Goal: Task Accomplishment & Management: Manage account settings

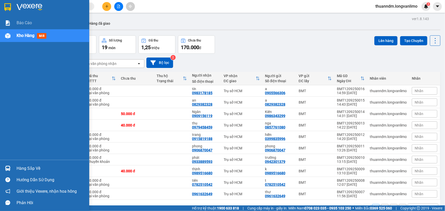
click at [5, 0] on div at bounding box center [44, 8] width 89 height 17
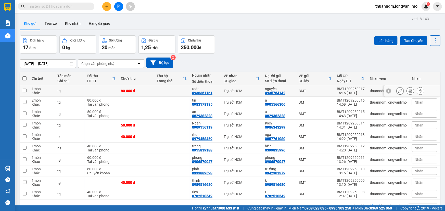
click at [24, 91] on input "checkbox" at bounding box center [25, 91] width 4 height 4
checkbox input "true"
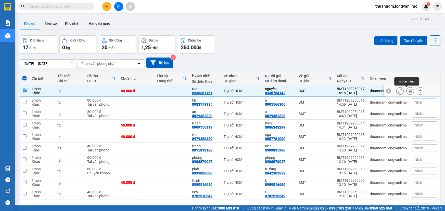
click at [409, 91] on icon at bounding box center [411, 91] width 4 height 4
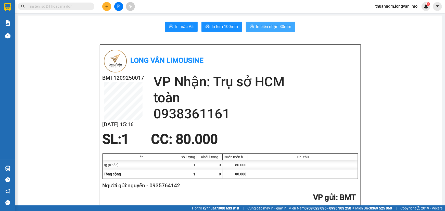
click at [266, 25] on span "In biên nhận 80mm" at bounding box center [273, 26] width 35 height 6
click at [212, 26] on span "In tem 100mm" at bounding box center [225, 26] width 26 height 6
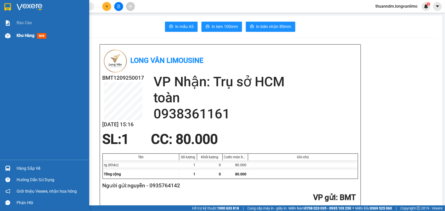
click at [23, 38] on span "Kho hàng" at bounding box center [26, 35] width 18 height 5
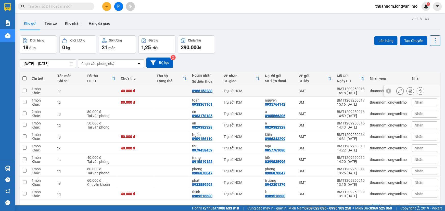
click at [24, 90] on input "checkbox" at bounding box center [25, 91] width 4 height 4
checkbox input "true"
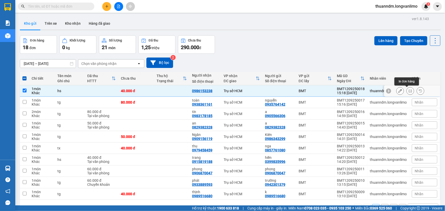
click at [409, 90] on icon at bounding box center [411, 91] width 4 height 4
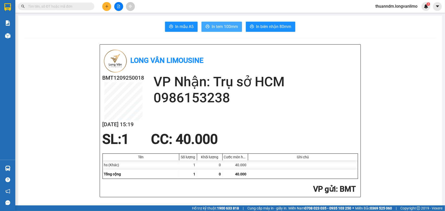
click at [229, 29] on span "In tem 100mm" at bounding box center [225, 26] width 26 height 6
click at [106, 6] on icon "plus" at bounding box center [106, 6] width 3 height 0
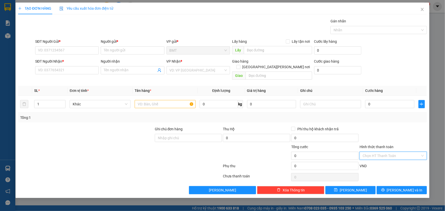
click at [390, 152] on input "Hình thức thanh toán" at bounding box center [392, 156] width 58 height 8
click at [150, 131] on div at bounding box center [86, 136] width 137 height 18
click at [422, 10] on icon "close" at bounding box center [422, 9] width 4 height 4
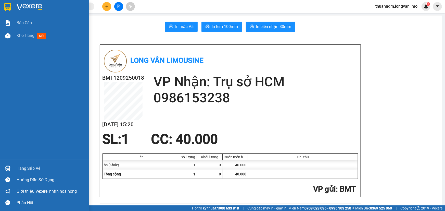
click at [10, 5] on img at bounding box center [7, 7] width 7 height 8
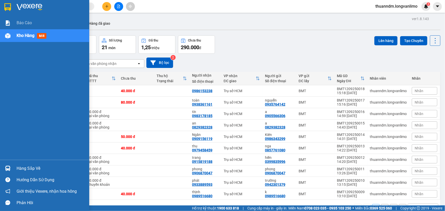
click at [10, 7] on img at bounding box center [7, 7] width 7 height 8
click at [12, 7] on div at bounding box center [44, 8] width 89 height 17
click at [18, 7] on img at bounding box center [30, 7] width 26 height 8
click at [8, 5] on img at bounding box center [7, 7] width 7 height 8
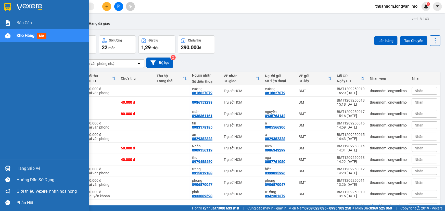
click at [10, 4] on img at bounding box center [7, 7] width 7 height 8
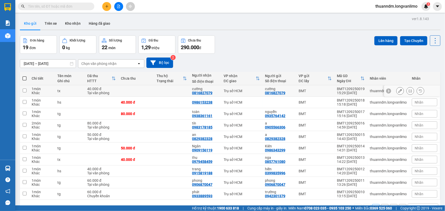
click at [409, 91] on button at bounding box center [410, 91] width 7 height 9
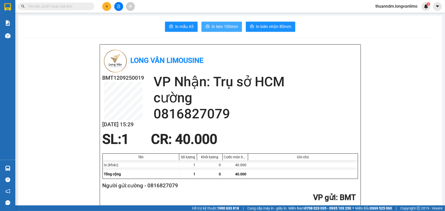
drag, startPoint x: 216, startPoint y: 27, endPoint x: 219, endPoint y: 29, distance: 3.6
click at [216, 26] on span "In tem 100mm" at bounding box center [225, 26] width 26 height 6
click at [202, 22] on button "In tem 100mm" at bounding box center [222, 27] width 41 height 10
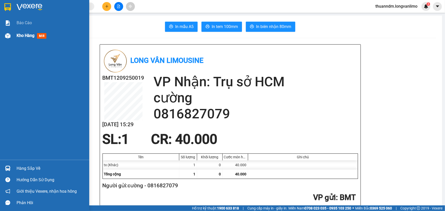
click at [21, 36] on span "Kho hàng" at bounding box center [26, 35] width 18 height 5
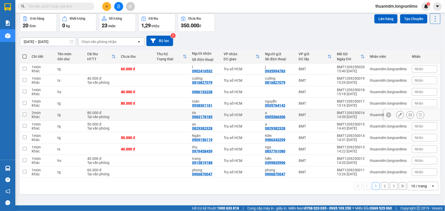
scroll to position [23, 0]
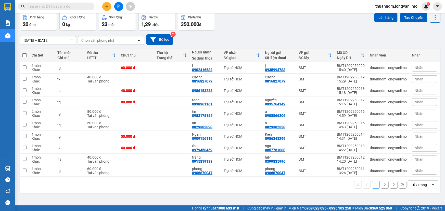
click at [381, 186] on button "2" at bounding box center [385, 185] width 8 height 8
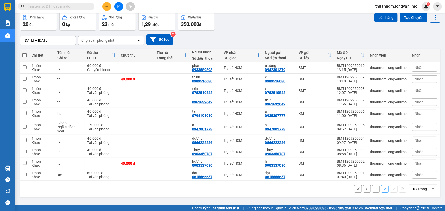
click at [372, 188] on button "1" at bounding box center [376, 189] width 8 height 8
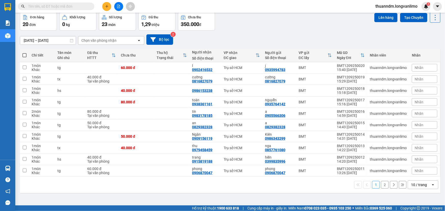
click at [44, 5] on input "text" at bounding box center [58, 7] width 60 height 6
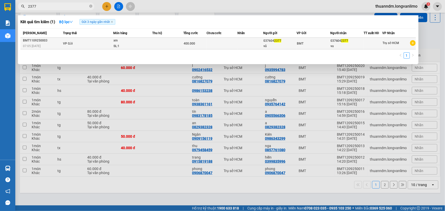
type input "2377"
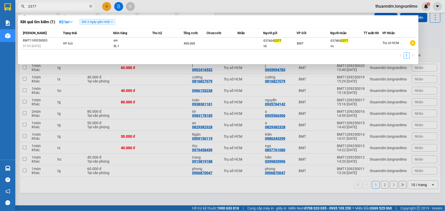
click at [128, 46] on div "SL: 1" at bounding box center [133, 47] width 38 height 6
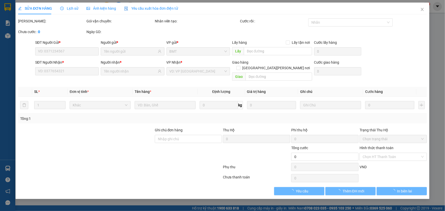
type input "0376042377"
type input "400.000"
type input "0"
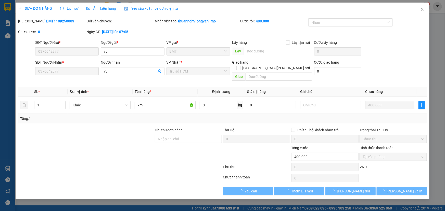
click at [107, 8] on span "Ảnh kiện hàng" at bounding box center [101, 8] width 30 height 4
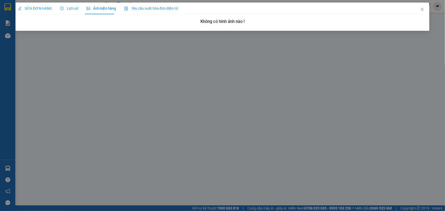
click at [97, 8] on span "Ảnh kiện hàng" at bounding box center [101, 8] width 30 height 4
click at [421, 11] on icon "close" at bounding box center [422, 9] width 3 height 3
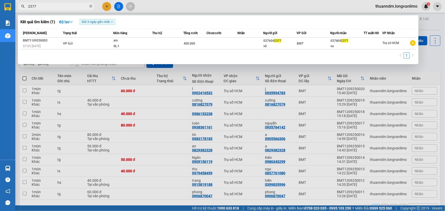
click at [71, 6] on input "2377" at bounding box center [58, 7] width 60 height 6
type input "2"
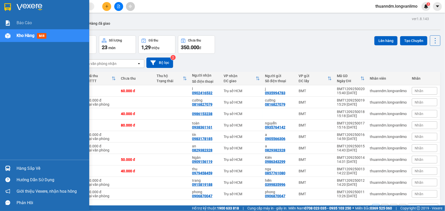
click at [16, 8] on div at bounding box center [44, 8] width 89 height 17
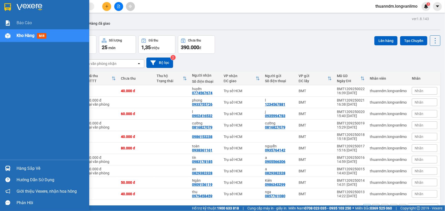
click at [14, 9] on div at bounding box center [44, 8] width 89 height 17
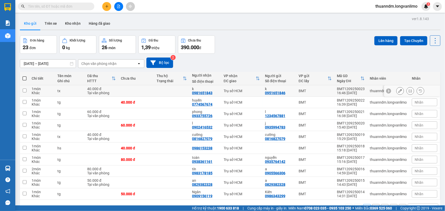
click at [23, 91] on input "checkbox" at bounding box center [25, 91] width 4 height 4
checkbox input "true"
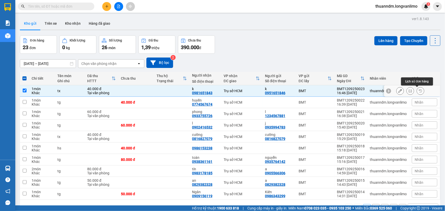
click at [408, 93] on button at bounding box center [410, 91] width 7 height 9
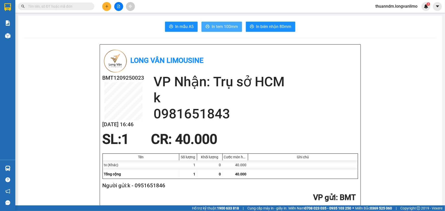
click at [216, 27] on span "In tem 100mm" at bounding box center [225, 26] width 26 height 6
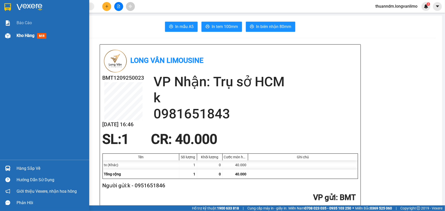
click at [20, 37] on span "Kho hàng" at bounding box center [26, 35] width 18 height 5
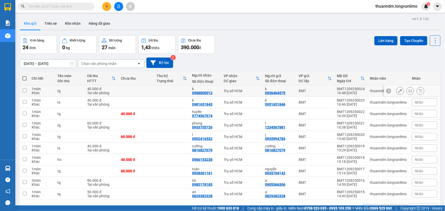
click at [23, 90] on input "checkbox" at bounding box center [25, 91] width 4 height 4
checkbox input "true"
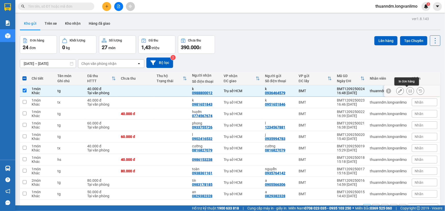
click at [409, 90] on icon at bounding box center [411, 91] width 4 height 4
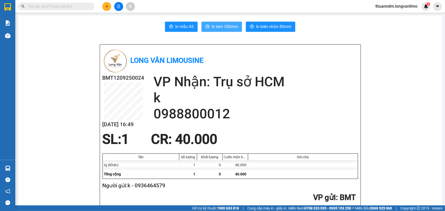
click at [213, 28] on span "In tem 100mm" at bounding box center [225, 26] width 26 height 6
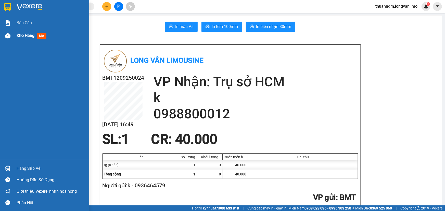
click at [9, 38] on img at bounding box center [7, 35] width 5 height 5
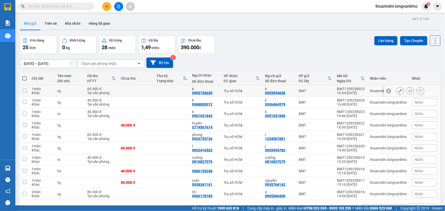
click at [25, 91] on input "checkbox" at bounding box center [25, 91] width 4 height 4
checkbox input "true"
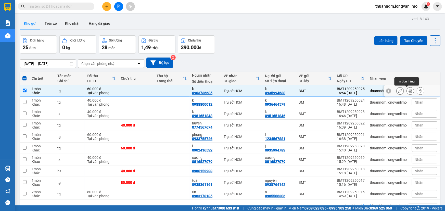
click at [407, 90] on button at bounding box center [410, 91] width 7 height 9
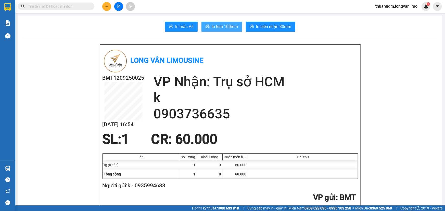
click at [225, 28] on span "In tem 100mm" at bounding box center [225, 26] width 26 height 6
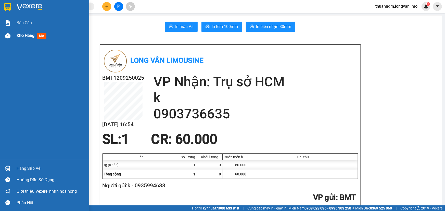
click at [17, 38] on div "Kho hàng mới" at bounding box center [33, 35] width 32 height 6
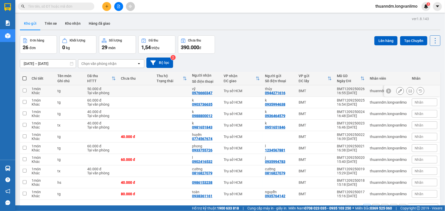
click at [24, 89] on input "checkbox" at bounding box center [25, 91] width 4 height 4
checkbox input "true"
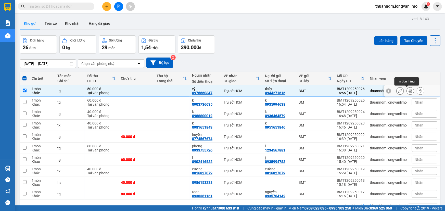
click at [409, 92] on icon at bounding box center [411, 91] width 4 height 4
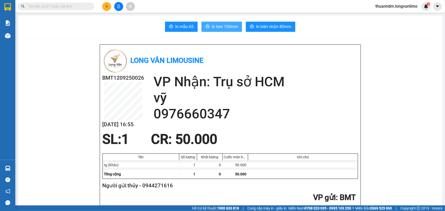
drag, startPoint x: 222, startPoint y: 31, endPoint x: 217, endPoint y: 25, distance: 7.6
click at [222, 31] on button "In tem 100mm" at bounding box center [222, 27] width 41 height 10
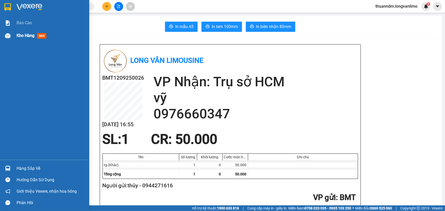
click at [21, 38] on span "Kho hàng" at bounding box center [26, 35] width 18 height 5
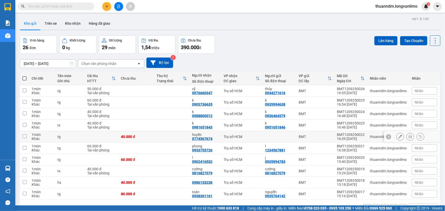
click at [25, 136] on input "checkbox" at bounding box center [25, 137] width 4 height 4
checkbox input "true"
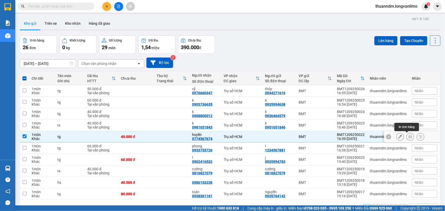
click at [409, 135] on icon at bounding box center [411, 137] width 4 height 4
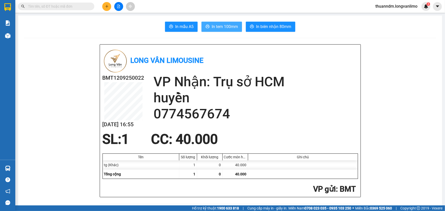
click at [217, 25] on span "In tem 100mm" at bounding box center [225, 26] width 26 height 6
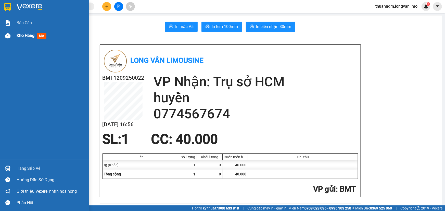
click at [17, 38] on span "Kho hàng" at bounding box center [26, 35] width 18 height 5
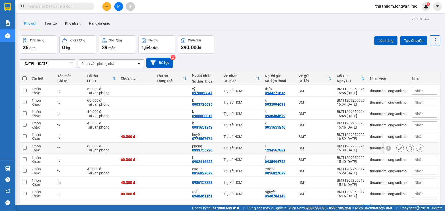
click at [27, 149] on td at bounding box center [24, 148] width 9 height 11
checkbox input "true"
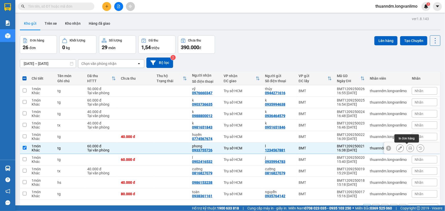
click at [409, 147] on icon at bounding box center [411, 149] width 4 height 4
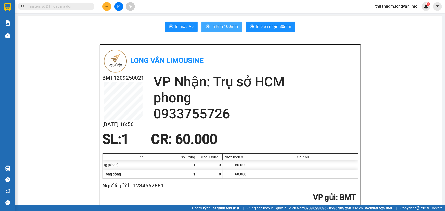
click at [223, 28] on span "In tem 100mm" at bounding box center [225, 26] width 26 height 6
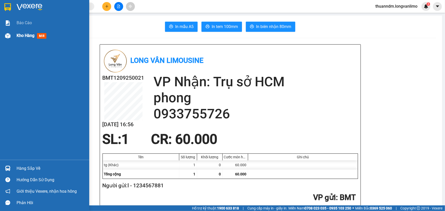
click at [20, 37] on span "Kho hàng" at bounding box center [26, 35] width 18 height 5
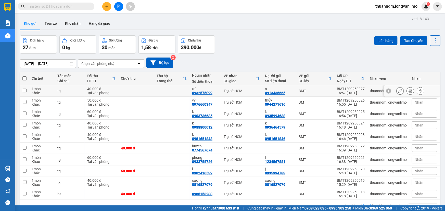
click at [24, 92] on input "checkbox" at bounding box center [25, 91] width 4 height 4
checkbox input "true"
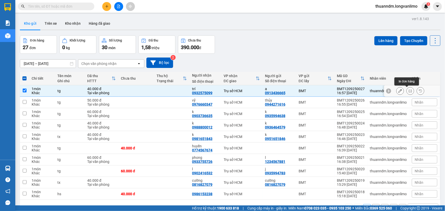
click at [409, 93] on button at bounding box center [410, 91] width 7 height 9
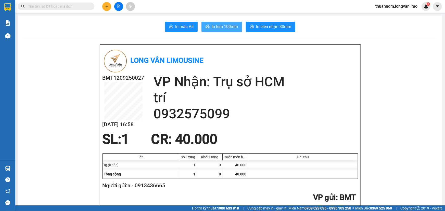
click at [220, 29] on span "In tem 100mm" at bounding box center [225, 26] width 26 height 6
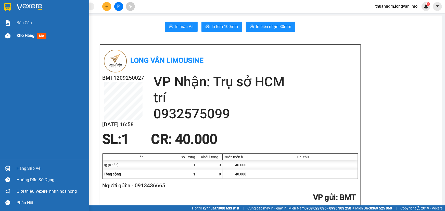
click at [23, 36] on span "Kho hàng" at bounding box center [26, 35] width 18 height 5
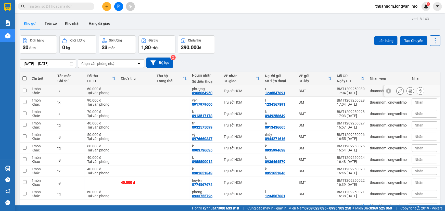
click at [24, 92] on input "checkbox" at bounding box center [25, 91] width 4 height 4
checkbox input "true"
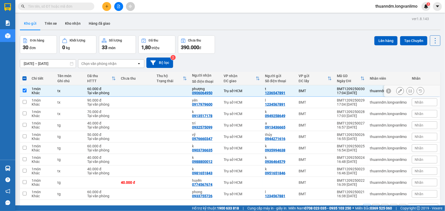
click at [409, 91] on icon at bounding box center [411, 91] width 4 height 4
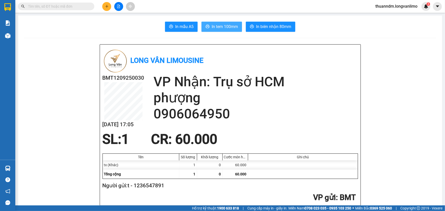
click at [228, 23] on span "In tem 100mm" at bounding box center [225, 26] width 26 height 6
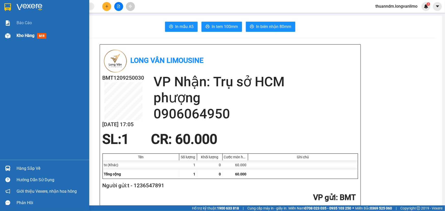
click at [23, 36] on span "Kho hàng" at bounding box center [26, 35] width 18 height 5
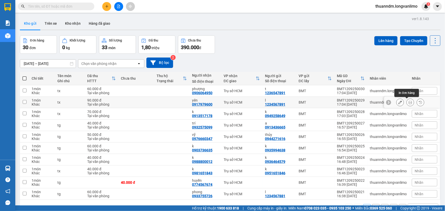
click at [409, 101] on icon at bounding box center [411, 103] width 4 height 4
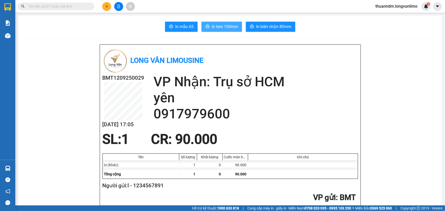
click at [228, 27] on span "In tem 100mm" at bounding box center [225, 26] width 26 height 6
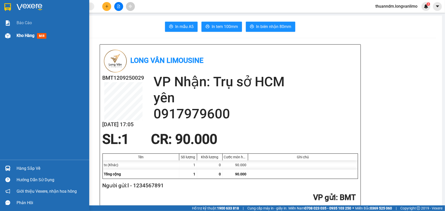
click at [22, 36] on span "Kho hàng" at bounding box center [26, 35] width 18 height 5
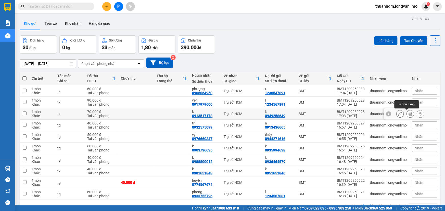
click at [409, 113] on icon at bounding box center [411, 114] width 4 height 4
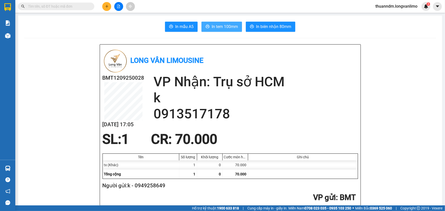
click at [227, 25] on span "In tem 100mm" at bounding box center [225, 26] width 26 height 6
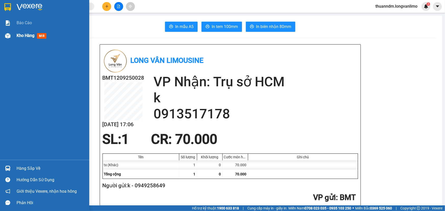
click at [17, 35] on span "Kho hàng" at bounding box center [26, 35] width 18 height 5
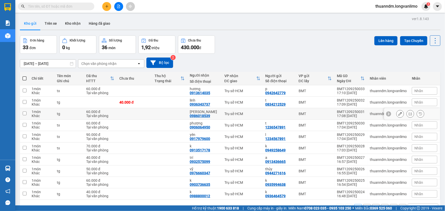
click at [26, 115] on input "checkbox" at bounding box center [25, 114] width 4 height 4
checkbox input "true"
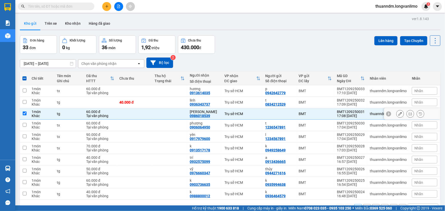
click at [410, 115] on button at bounding box center [410, 114] width 7 height 9
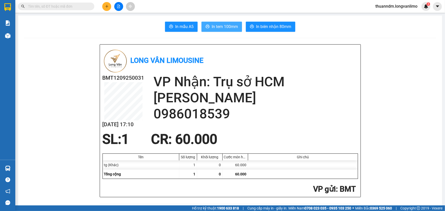
click at [212, 27] on span "In tem 100mm" at bounding box center [225, 26] width 26 height 6
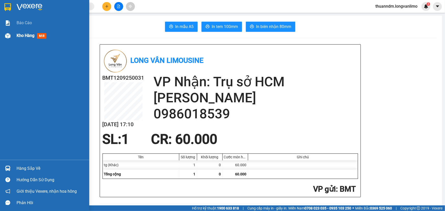
click at [28, 34] on span "Kho hàng" at bounding box center [26, 35] width 18 height 5
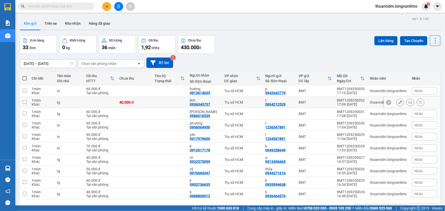
click at [22, 102] on td at bounding box center [24, 102] width 9 height 11
checkbox input "true"
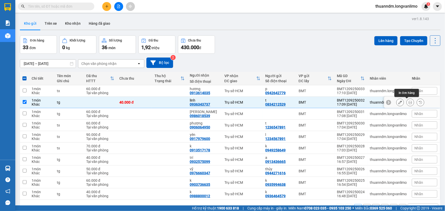
click at [409, 102] on icon at bounding box center [411, 103] width 4 height 4
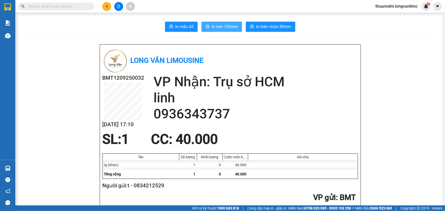
click at [225, 24] on span "In tem 100mm" at bounding box center [225, 26] width 26 height 6
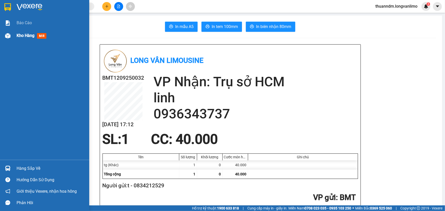
click at [11, 31] on div at bounding box center [7, 35] width 9 height 9
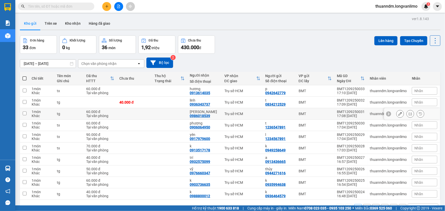
click at [23, 114] on input "checkbox" at bounding box center [25, 114] width 4 height 4
checkbox input "true"
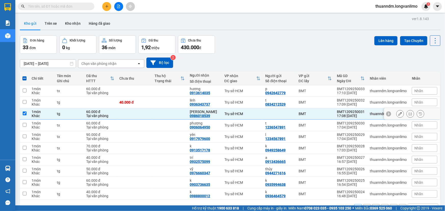
click at [409, 115] on icon at bounding box center [411, 114] width 4 height 4
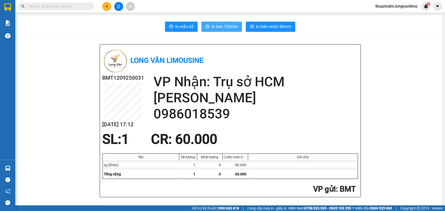
click at [227, 28] on span "In tem 100mm" at bounding box center [225, 26] width 26 height 6
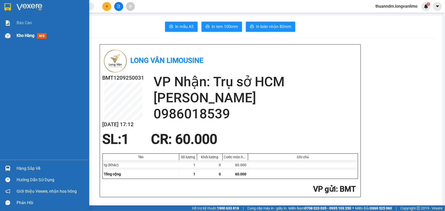
click at [17, 35] on span "Kho hàng" at bounding box center [26, 35] width 18 height 5
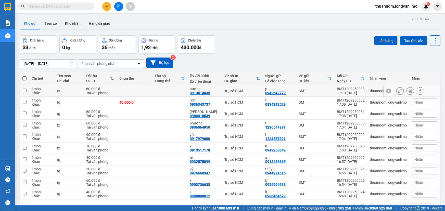
click at [26, 92] on input "checkbox" at bounding box center [25, 91] width 4 height 4
checkbox input "true"
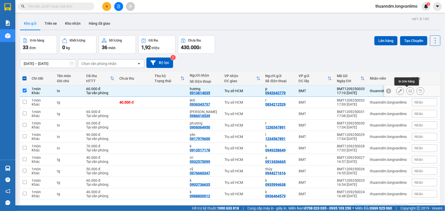
click at [409, 90] on icon at bounding box center [411, 91] width 4 height 4
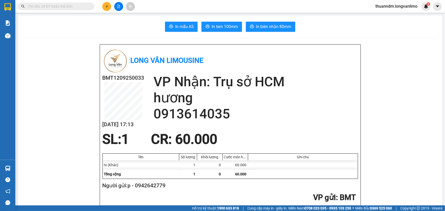
click at [219, 26] on span "In tem 100mm" at bounding box center [225, 26] width 26 height 6
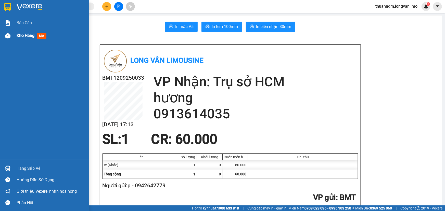
click at [26, 35] on span "Kho hàng" at bounding box center [26, 35] width 18 height 5
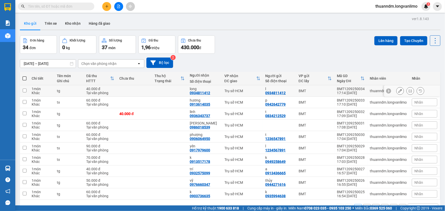
click at [28, 92] on td at bounding box center [24, 90] width 9 height 11
checkbox input "true"
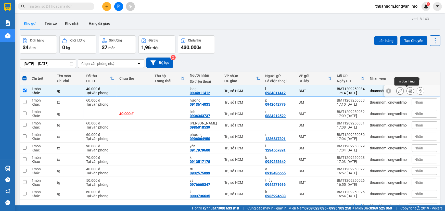
click at [409, 91] on icon at bounding box center [411, 91] width 4 height 4
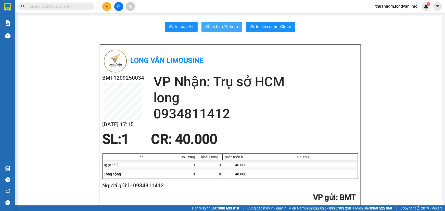
click at [230, 29] on span "In tem 100mm" at bounding box center [225, 26] width 26 height 6
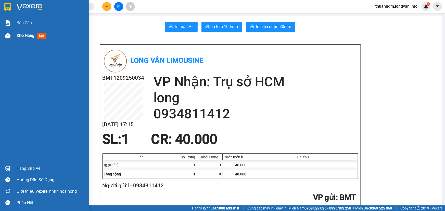
click at [11, 36] on div at bounding box center [7, 35] width 9 height 9
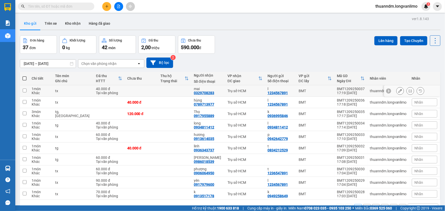
click at [26, 90] on input "checkbox" at bounding box center [25, 91] width 4 height 4
checkbox input "true"
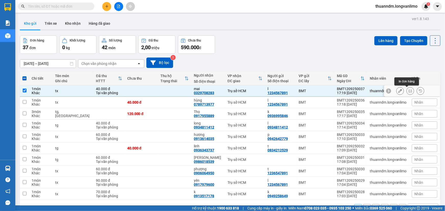
click at [409, 91] on button at bounding box center [410, 91] width 7 height 9
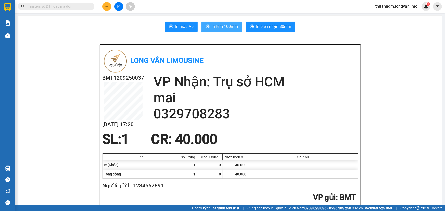
click at [234, 24] on span "In tem 100mm" at bounding box center [225, 26] width 26 height 6
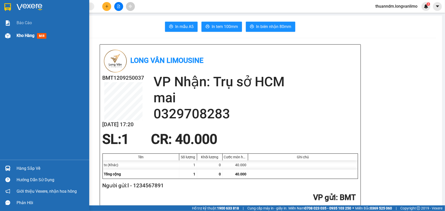
click at [11, 35] on div at bounding box center [7, 35] width 9 height 9
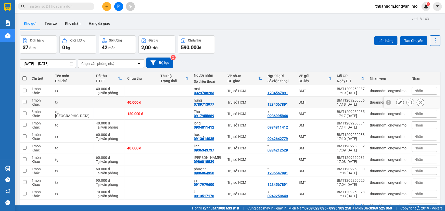
click at [25, 102] on input "checkbox" at bounding box center [25, 102] width 4 height 4
checkbox input "true"
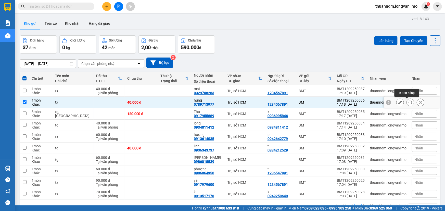
click at [409, 102] on icon at bounding box center [411, 103] width 4 height 4
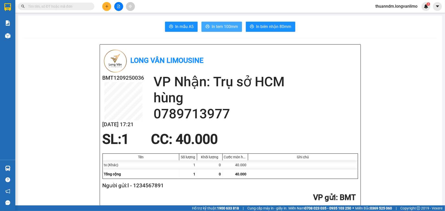
click at [225, 26] on span "In tem 100mm" at bounding box center [225, 26] width 26 height 6
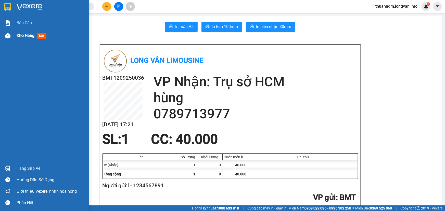
click at [8, 37] on img at bounding box center [7, 35] width 5 height 5
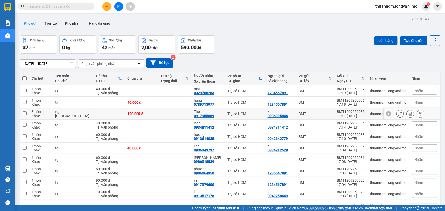
click at [25, 113] on input "checkbox" at bounding box center [25, 114] width 4 height 4
checkbox input "true"
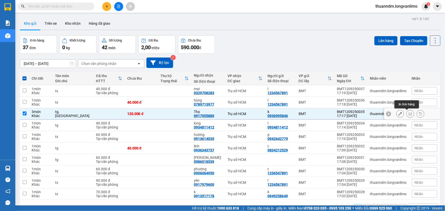
click at [409, 115] on icon at bounding box center [411, 114] width 4 height 4
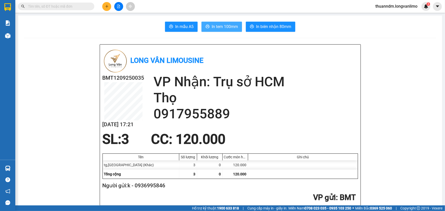
click at [225, 24] on span "In tem 100mm" at bounding box center [225, 26] width 26 height 6
click at [48, 7] on input "text" at bounding box center [58, 7] width 60 height 6
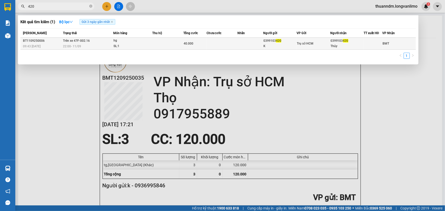
type input "420"
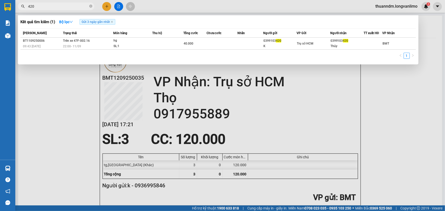
click at [186, 44] on span "40.000" at bounding box center [189, 44] width 10 height 4
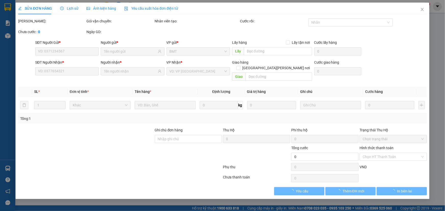
type input "0399103420"
type input "K"
type input "0399103420"
type input "Thủy"
type input "40.000"
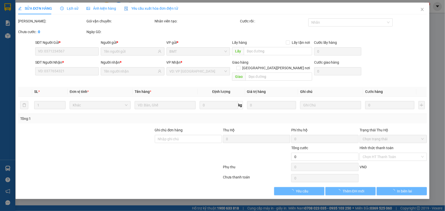
type input "0"
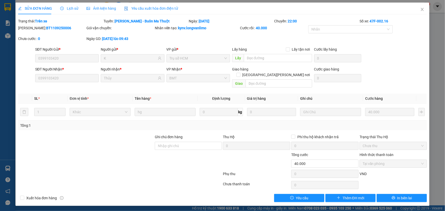
click at [98, 11] on div "Ảnh kiện hàng" at bounding box center [101, 9] width 30 height 12
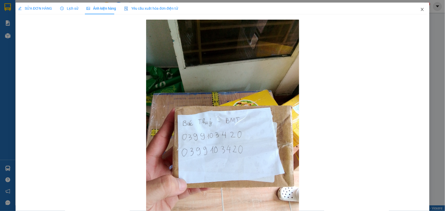
click at [421, 10] on icon "close" at bounding box center [422, 9] width 4 height 4
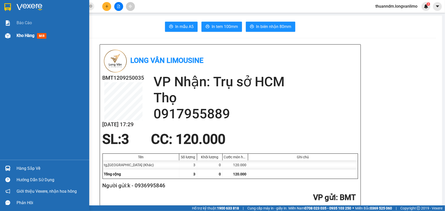
click at [11, 38] on div at bounding box center [7, 35] width 9 height 9
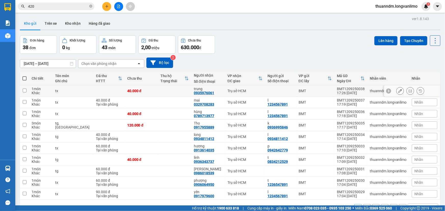
click at [25, 92] on input "checkbox" at bounding box center [25, 91] width 4 height 4
checkbox input "true"
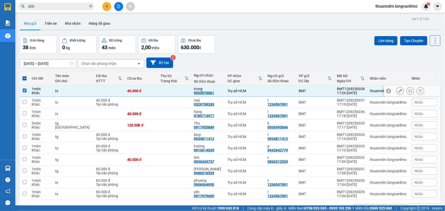
click at [409, 91] on icon at bounding box center [411, 91] width 4 height 4
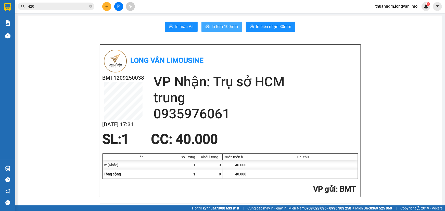
click at [223, 22] on button "In tem 100mm" at bounding box center [222, 27] width 41 height 10
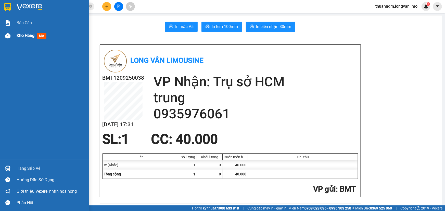
click at [18, 38] on span "Kho hàng" at bounding box center [26, 35] width 18 height 5
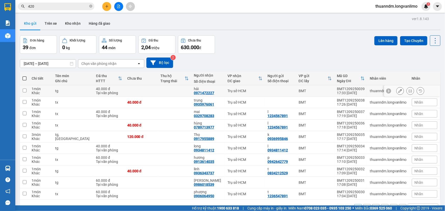
click at [26, 89] on input "checkbox" at bounding box center [25, 91] width 4 height 4
checkbox input "true"
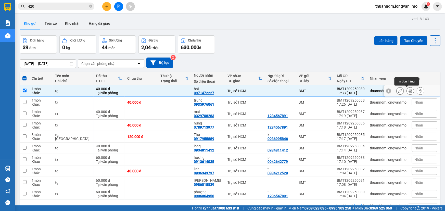
click at [409, 92] on icon at bounding box center [411, 91] width 4 height 4
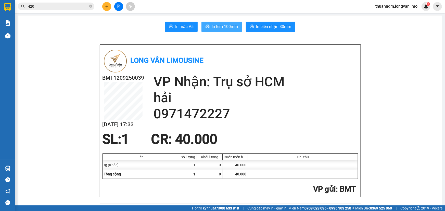
click at [214, 23] on span "In tem 100mm" at bounding box center [225, 26] width 26 height 6
click at [54, 8] on input "420" at bounding box center [58, 7] width 60 height 6
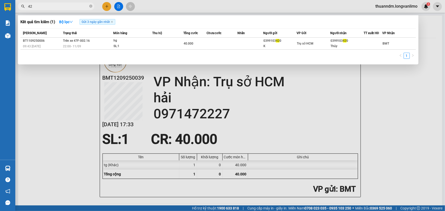
type input "4"
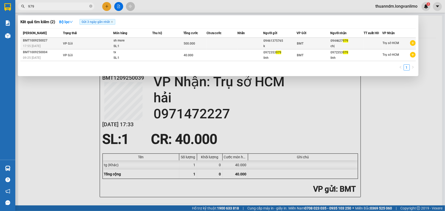
type input "979"
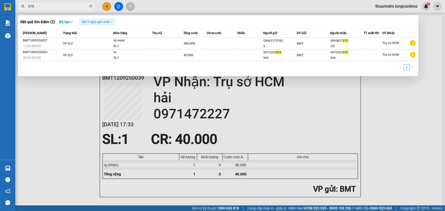
click at [68, 43] on span "VP Gửi" at bounding box center [68, 44] width 10 height 4
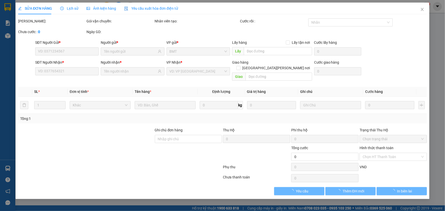
type input "09461375765"
type input "0944627979"
type input "500.000"
type input "0"
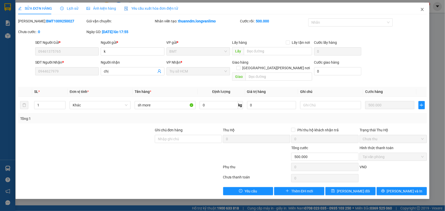
click at [424, 6] on span "Close" at bounding box center [422, 10] width 14 height 14
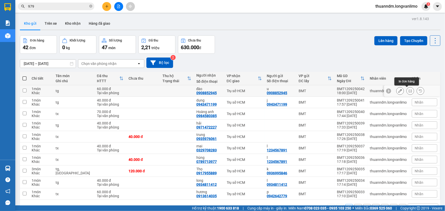
click at [409, 91] on icon at bounding box center [411, 91] width 4 height 4
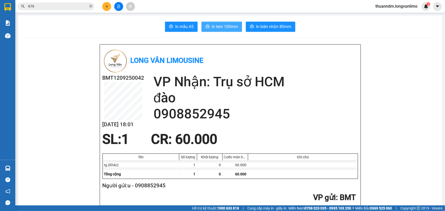
click at [221, 26] on span "In tem 100mm" at bounding box center [225, 26] width 26 height 6
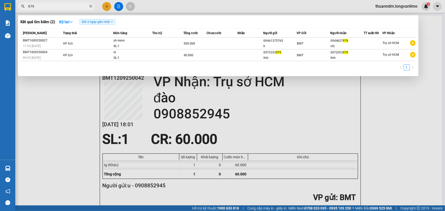
click at [52, 5] on input "979" at bounding box center [58, 7] width 60 height 6
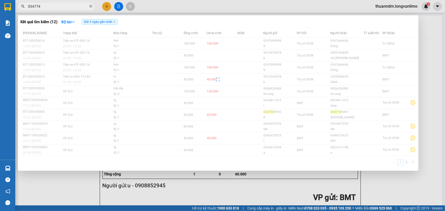
type input "0347749"
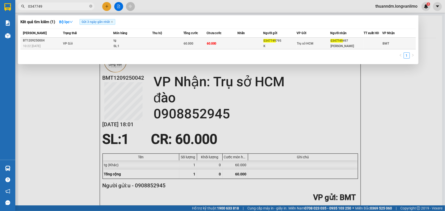
type input "0347749"
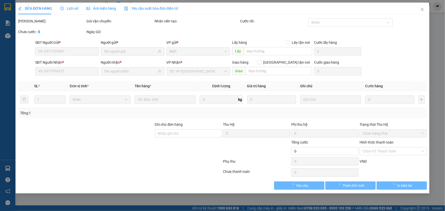
type input "0347749795"
type input "K"
type input "0347749497"
type input "[PERSON_NAME]"
type input "60.000"
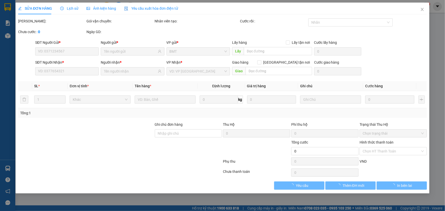
type input "60.000"
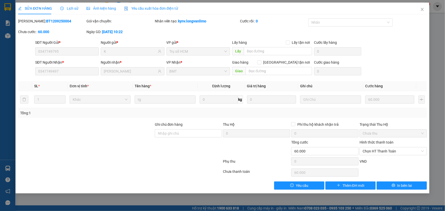
click at [94, 9] on span "Ảnh kiện hàng" at bounding box center [101, 8] width 30 height 4
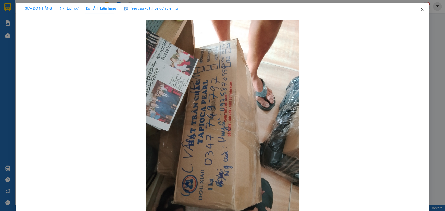
click at [418, 6] on span "Close" at bounding box center [422, 10] width 14 height 14
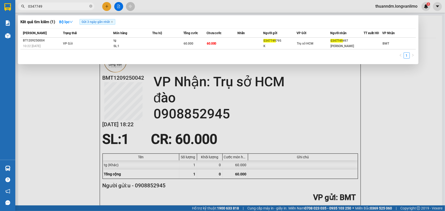
click at [48, 7] on input "0347749" at bounding box center [58, 7] width 60 height 6
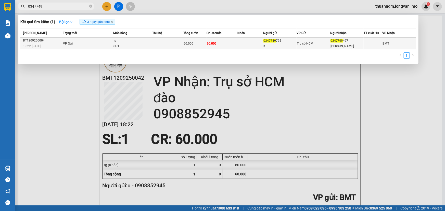
click at [213, 41] on span "60.000" at bounding box center [212, 43] width 10 height 4
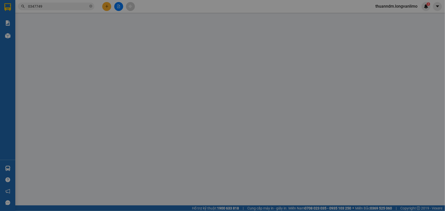
type input "0347749795"
type input "K"
type input "0347749497"
type input "Vân"
type input "60.000"
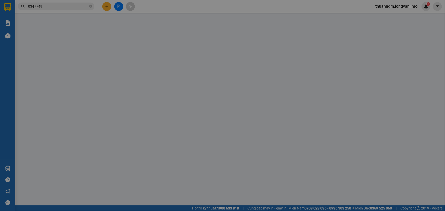
type input "60.000"
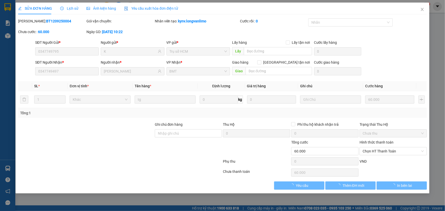
click at [98, 6] on span "Ảnh kiện hàng" at bounding box center [101, 8] width 30 height 4
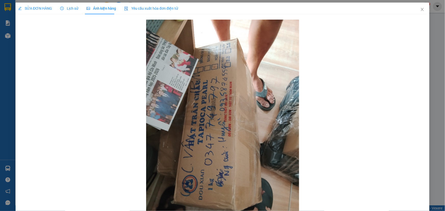
click at [38, 10] on span "SỬA ĐƠN HÀNG" at bounding box center [35, 8] width 34 height 4
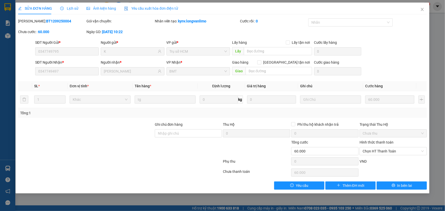
click at [106, 9] on span "Ảnh kiện hàng" at bounding box center [101, 8] width 30 height 4
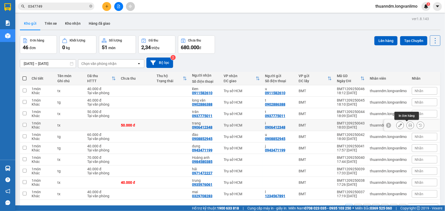
click at [409, 125] on icon at bounding box center [411, 126] width 4 height 4
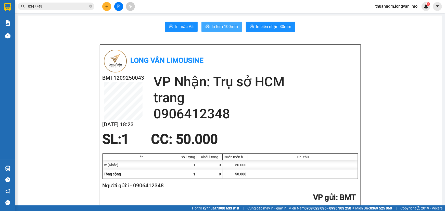
click at [219, 27] on span "In tem 100mm" at bounding box center [225, 26] width 26 height 6
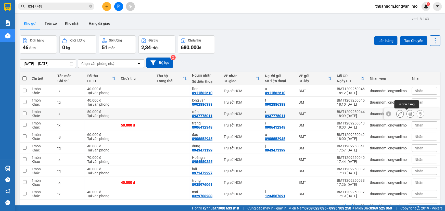
click at [409, 115] on icon at bounding box center [411, 114] width 4 height 4
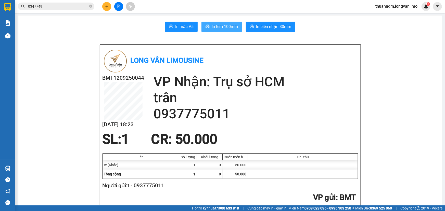
click at [224, 28] on span "In tem 100mm" at bounding box center [225, 26] width 26 height 6
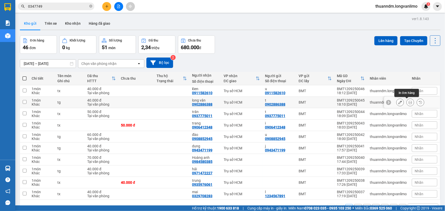
click at [409, 102] on icon at bounding box center [411, 103] width 4 height 4
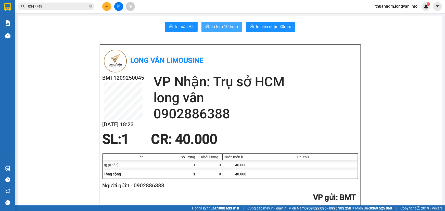
click at [234, 26] on span "In tem 100mm" at bounding box center [225, 26] width 26 height 6
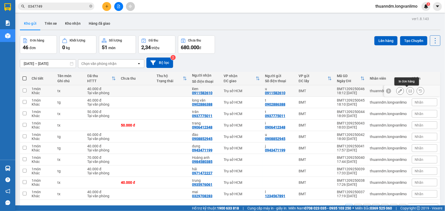
click at [409, 91] on icon at bounding box center [411, 91] width 4 height 4
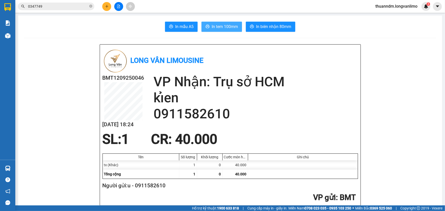
click at [224, 29] on span "In tem 100mm" at bounding box center [225, 26] width 26 height 6
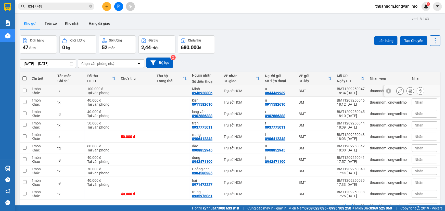
click at [409, 92] on icon at bounding box center [411, 91] width 4 height 4
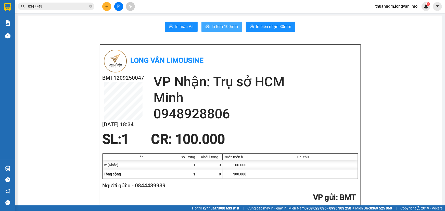
click at [222, 26] on span "In tem 100mm" at bounding box center [225, 26] width 26 height 6
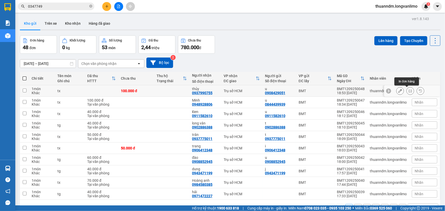
click at [409, 90] on icon at bounding box center [411, 91] width 4 height 4
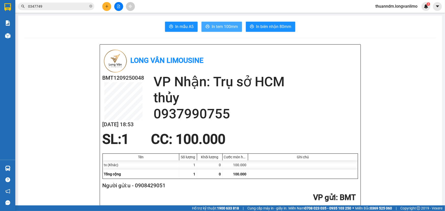
click at [232, 26] on span "In tem 100mm" at bounding box center [225, 26] width 26 height 6
drag, startPoint x: 94, startPoint y: 81, endPoint x: 96, endPoint y: 79, distance: 3.0
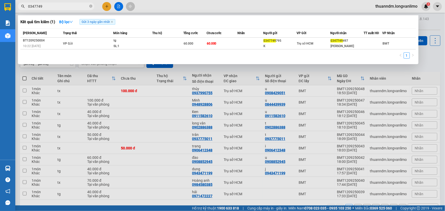
click at [65, 6] on input "0347749" at bounding box center [58, 7] width 60 height 6
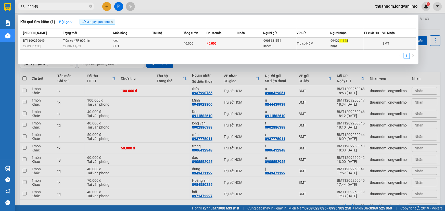
type input "11148"
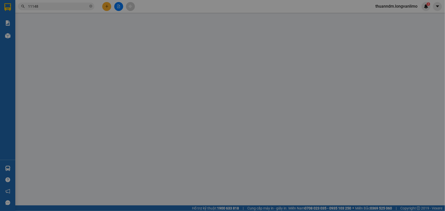
type input "0908681534"
type input "khách"
type input "0942011148"
type input "nhật"
type input "40.000"
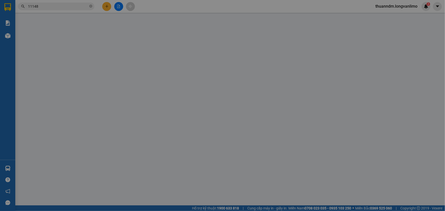
type input "40.000"
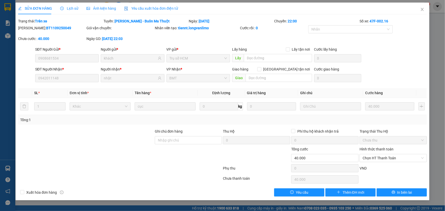
click at [104, 10] on span "Ảnh kiện hàng" at bounding box center [101, 8] width 30 height 4
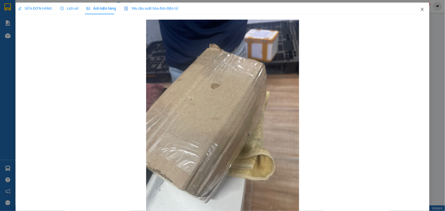
click at [416, 11] on span "Close" at bounding box center [422, 10] width 14 height 14
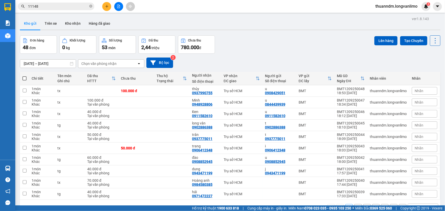
click at [69, 5] on input "11148" at bounding box center [58, 7] width 60 height 6
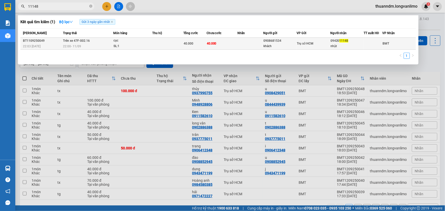
click at [139, 48] on div "SL: 1" at bounding box center [133, 47] width 38 height 6
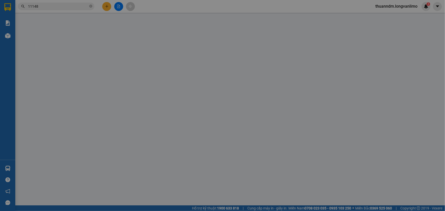
type input "0908681534"
type input "khách"
type input "0942011148"
type input "nhật"
type input "40.000"
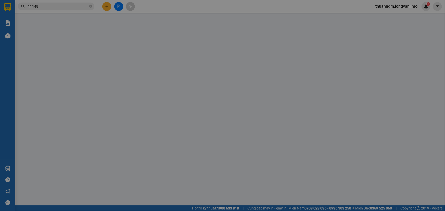
type input "40.000"
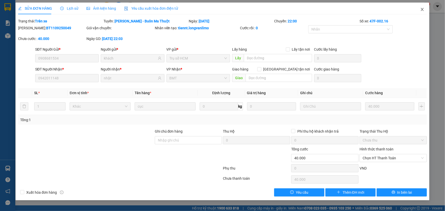
click at [422, 10] on icon "close" at bounding box center [422, 9] width 4 height 4
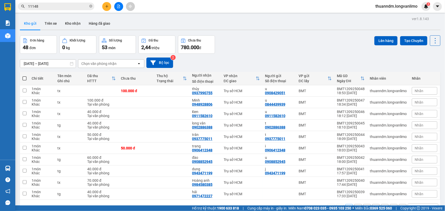
click at [59, 4] on input "11148" at bounding box center [58, 7] width 60 height 6
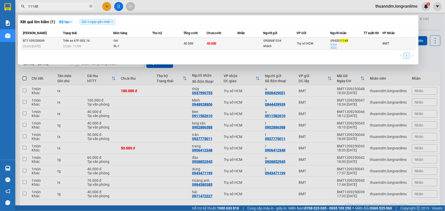
click at [350, 43] on td "09420 11148 nhật" at bounding box center [346, 44] width 33 height 12
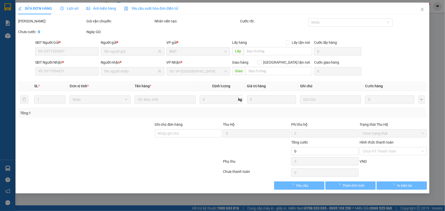
click at [99, 8] on span "Ảnh kiện hàng" at bounding box center [101, 8] width 30 height 4
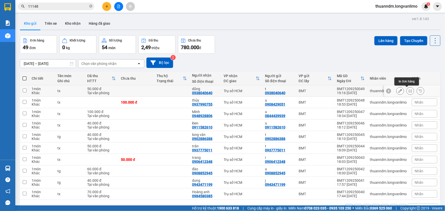
click at [409, 91] on icon at bounding box center [411, 91] width 4 height 4
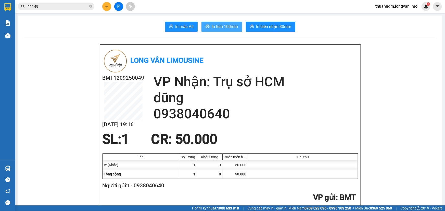
click at [223, 26] on span "In tem 100mm" at bounding box center [225, 26] width 26 height 6
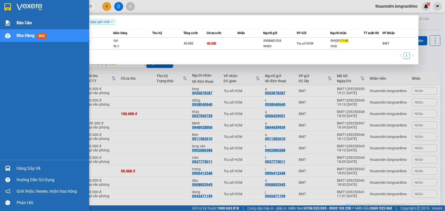
drag, startPoint x: 66, startPoint y: 7, endPoint x: 0, endPoint y: 19, distance: 66.7
click at [0, 19] on section "Kết quả tìm kiếm ( 1 ) Bộ lọc Gửi 3 ngày gần nhất Mã ĐH Trạng thái Món hàng Thu…" at bounding box center [222, 105] width 445 height 211
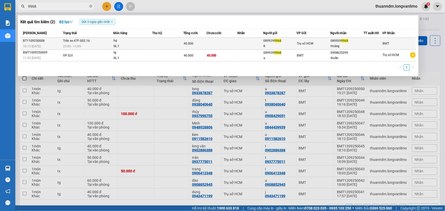
type input "9968"
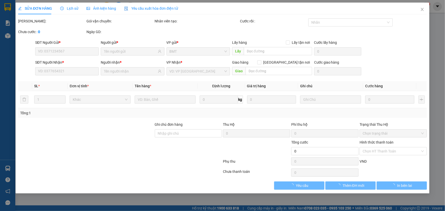
type input "0899399968"
type input "K"
type input "0899399968"
type input "Hoàng"
type input "40.000"
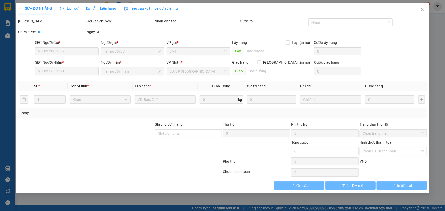
type input "0"
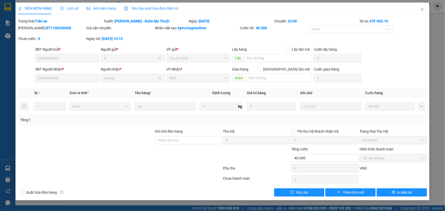
click at [97, 12] on div "Ảnh kiện hàng" at bounding box center [101, 9] width 30 height 12
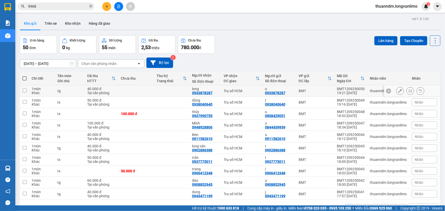
click at [409, 92] on icon at bounding box center [411, 91] width 4 height 4
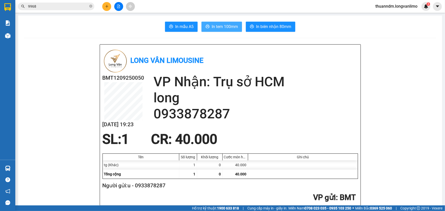
click at [230, 28] on span "In tem 100mm" at bounding box center [225, 26] width 26 height 6
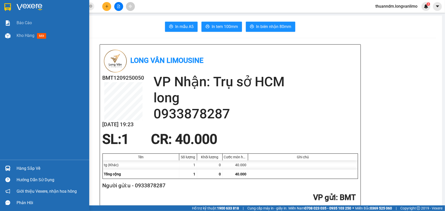
click at [0, 44] on div "Báo cáo Kho hàng mới" at bounding box center [44, 89] width 89 height 144
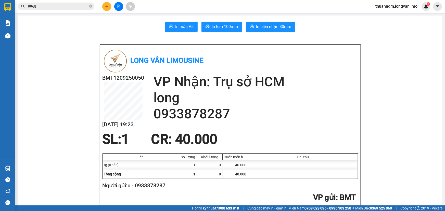
drag, startPoint x: 74, startPoint y: 41, endPoint x: 79, endPoint y: 42, distance: 4.8
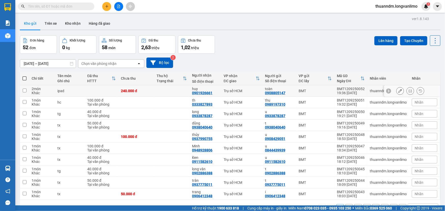
click at [409, 90] on icon at bounding box center [411, 91] width 4 height 4
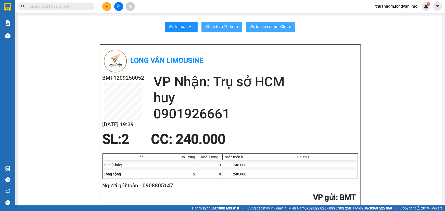
drag, startPoint x: 212, startPoint y: 27, endPoint x: 291, endPoint y: 30, distance: 79.1
click at [291, 30] on div "In mẫu A5 In tem 100mm In biên nhận 80mm" at bounding box center [230, 27] width 412 height 10
click at [291, 30] on button "In biên nhận 80mm" at bounding box center [270, 27] width 49 height 10
click at [260, 23] on button "In biên nhận 80mm" at bounding box center [270, 27] width 49 height 10
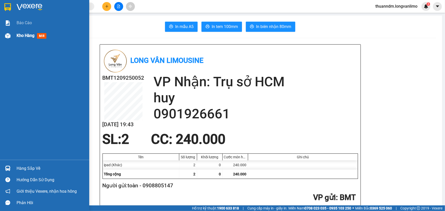
click at [19, 35] on span "Kho hàng" at bounding box center [26, 35] width 18 height 5
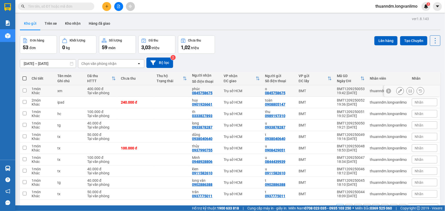
click at [26, 91] on input "checkbox" at bounding box center [25, 91] width 4 height 4
checkbox input "true"
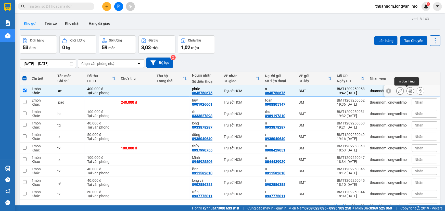
click at [409, 92] on icon at bounding box center [411, 91] width 4 height 4
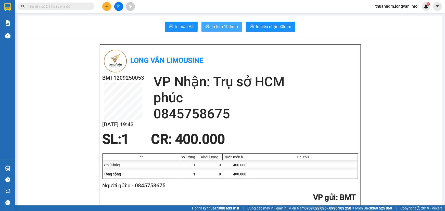
click at [217, 26] on span "In tem 100mm" at bounding box center [225, 26] width 26 height 6
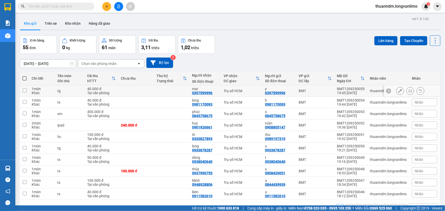
click at [409, 92] on icon at bounding box center [411, 91] width 4 height 4
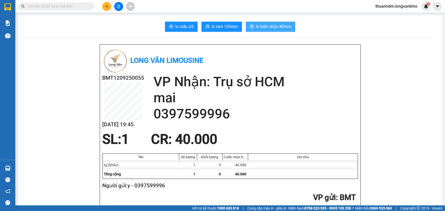
click at [266, 29] on span "In biên nhận 80mm" at bounding box center [273, 26] width 35 height 6
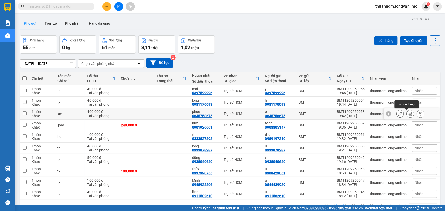
click at [409, 115] on icon at bounding box center [411, 114] width 4 height 4
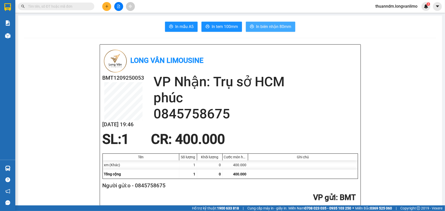
click at [283, 29] on span "In biên nhận 80mm" at bounding box center [273, 26] width 35 height 6
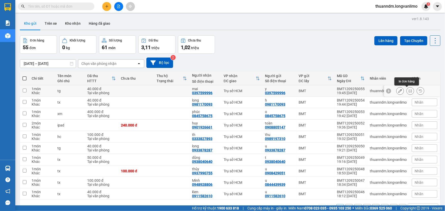
click at [409, 91] on button at bounding box center [410, 91] width 7 height 9
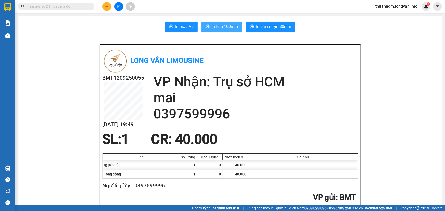
click at [217, 27] on span "In tem 100mm" at bounding box center [225, 26] width 26 height 6
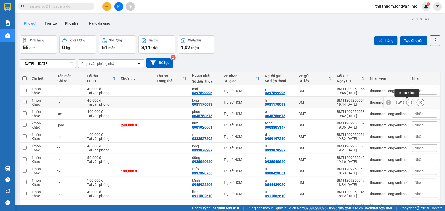
click at [409, 102] on icon at bounding box center [411, 103] width 4 height 4
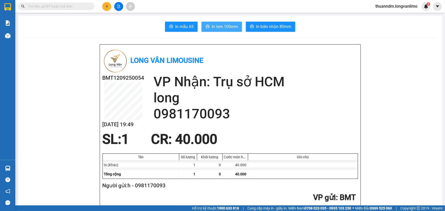
click at [221, 31] on button "In tem 100mm" at bounding box center [222, 27] width 41 height 10
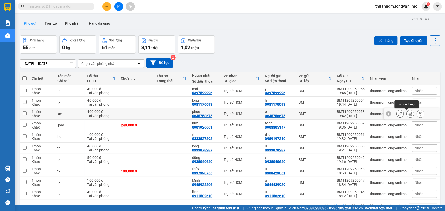
click at [409, 114] on icon at bounding box center [411, 114] width 4 height 4
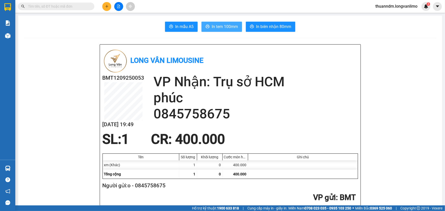
click at [229, 30] on button "In tem 100mm" at bounding box center [222, 27] width 41 height 10
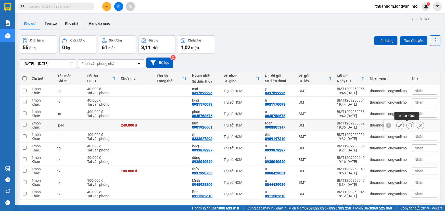
click at [409, 126] on icon at bounding box center [411, 126] width 4 height 4
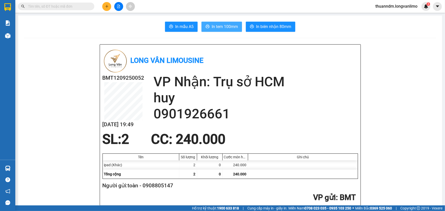
click at [227, 30] on span "In tem 100mm" at bounding box center [225, 26] width 26 height 6
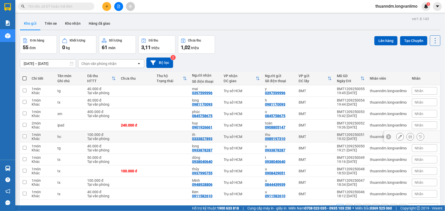
click at [409, 138] on icon at bounding box center [411, 137] width 4 height 4
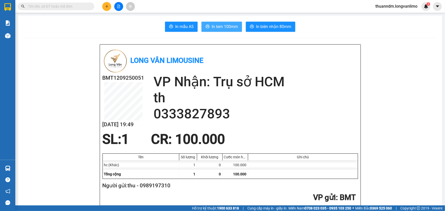
click at [228, 28] on span "In tem 100mm" at bounding box center [225, 26] width 26 height 6
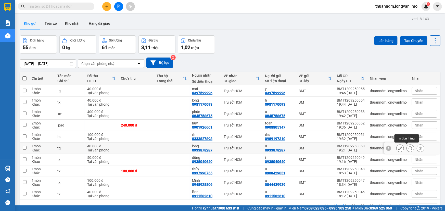
click at [409, 147] on icon at bounding box center [411, 149] width 4 height 4
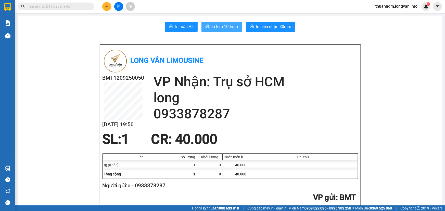
click at [228, 30] on button "In tem 100mm" at bounding box center [222, 27] width 41 height 10
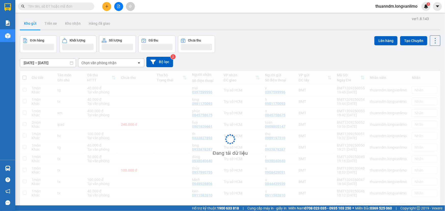
click at [87, 5] on input "text" at bounding box center [58, 7] width 60 height 6
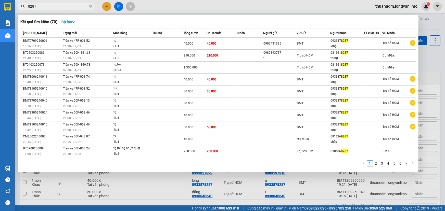
drag, startPoint x: 40, startPoint y: 6, endPoint x: 21, endPoint y: 7, distance: 18.9
click at [21, 7] on span "8287" at bounding box center [56, 7] width 77 height 8
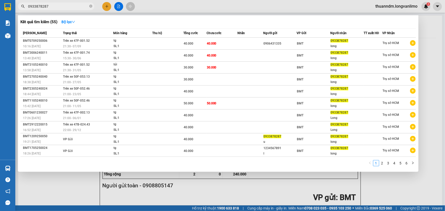
click at [64, 6] on input "0933878287" at bounding box center [58, 7] width 60 height 6
type input "0933878287"
click at [163, 10] on div at bounding box center [222, 105] width 445 height 211
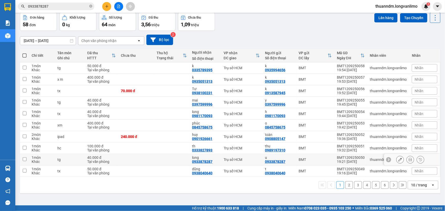
scroll to position [23, 0]
click at [174, 159] on td at bounding box center [171, 159] width 35 height 11
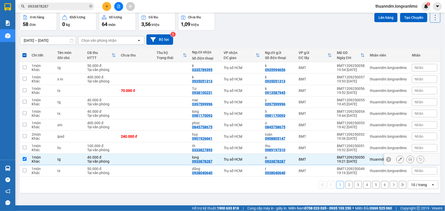
click at [122, 158] on td at bounding box center [135, 159] width 35 height 11
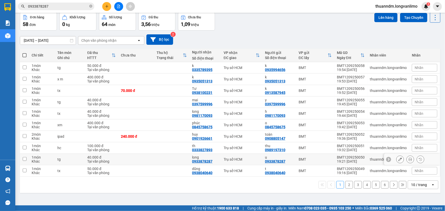
click at [283, 158] on div "u" at bounding box center [279, 158] width 29 height 4
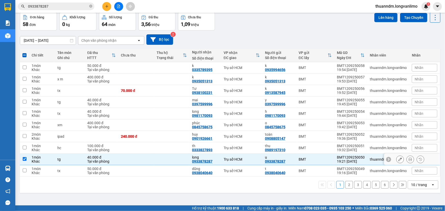
click at [283, 158] on div "u" at bounding box center [279, 158] width 29 height 4
checkbox input "false"
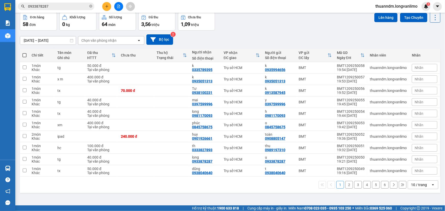
click at [24, 56] on span at bounding box center [24, 55] width 4 height 4
click at [24, 53] on input "checkbox" at bounding box center [24, 53] width 0 height 0
checkbox input "true"
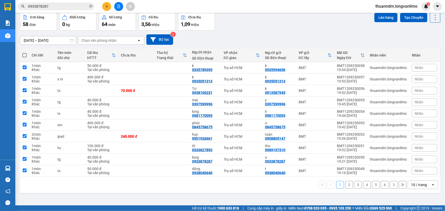
checkbox input "true"
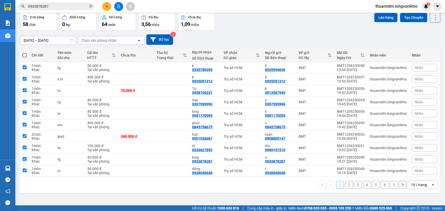
checkbox input "true"
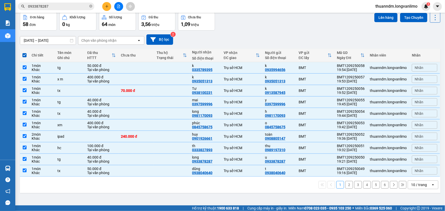
click at [26, 51] on th at bounding box center [24, 56] width 9 height 14
click at [24, 56] on span at bounding box center [24, 55] width 4 height 4
click at [24, 53] on input "checkbox" at bounding box center [24, 53] width 0 height 0
checkbox input "false"
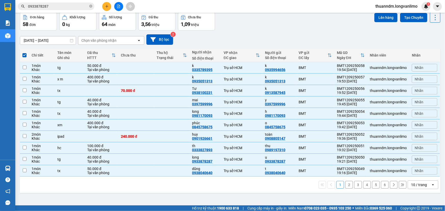
checkbox input "false"
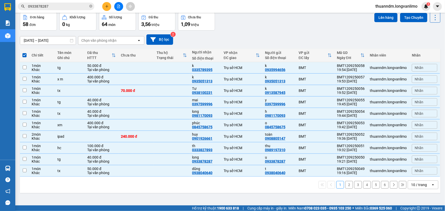
checkbox input "false"
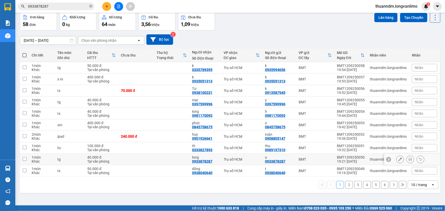
click at [112, 157] on div "40.000 đ" at bounding box center [101, 158] width 29 height 4
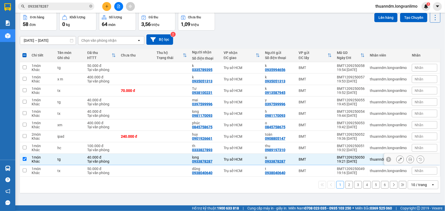
click at [112, 157] on div "40.000 đ" at bounding box center [101, 158] width 29 height 4
checkbox input "false"
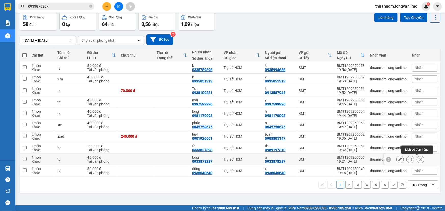
click at [419, 159] on icon at bounding box center [420, 159] width 3 height 3
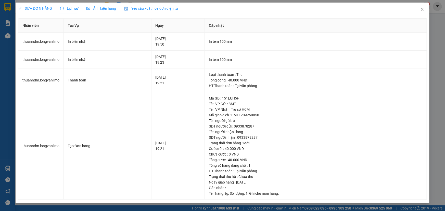
click at [96, 11] on div "Ảnh kiện hàng" at bounding box center [101, 9] width 30 height 12
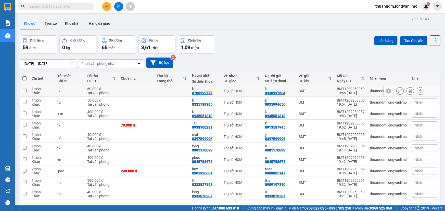
click at [409, 90] on button at bounding box center [410, 91] width 7 height 9
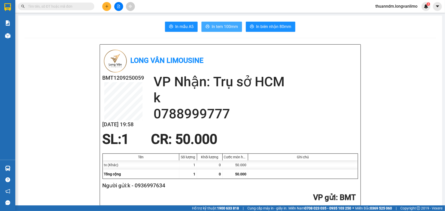
click at [208, 29] on span "printer" at bounding box center [208, 26] width 4 height 5
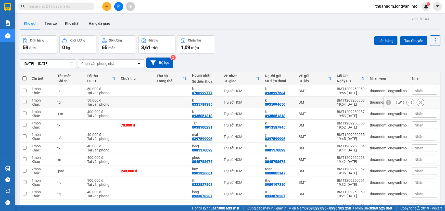
click at [409, 104] on icon at bounding box center [411, 103] width 4 height 4
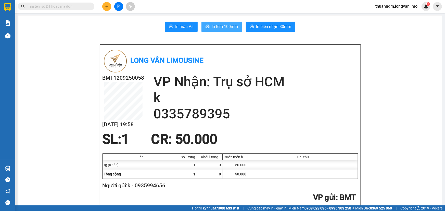
click at [237, 32] on button "In tem 100mm" at bounding box center [222, 27] width 41 height 10
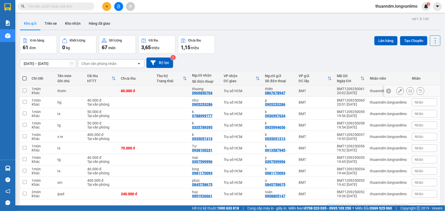
click at [409, 92] on icon at bounding box center [411, 91] width 4 height 4
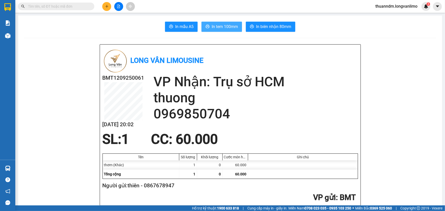
click at [213, 28] on span "In tem 100mm" at bounding box center [225, 26] width 26 height 6
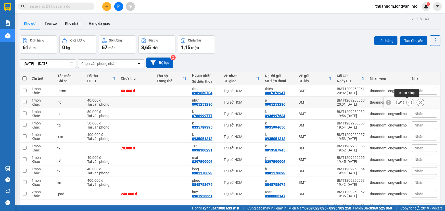
click at [409, 103] on icon at bounding box center [411, 103] width 4 height 4
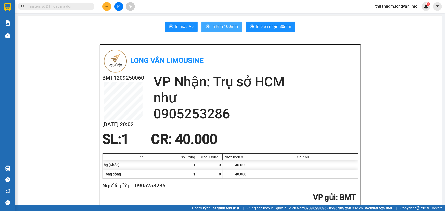
click at [217, 23] on button "In tem 100mm" at bounding box center [222, 27] width 41 height 10
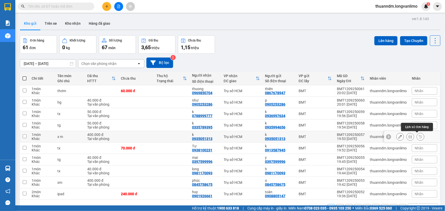
click at [419, 138] on button at bounding box center [420, 137] width 7 height 9
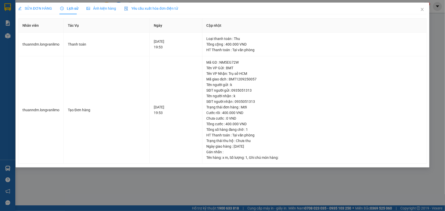
click at [102, 9] on span "Ảnh kiện hàng" at bounding box center [101, 8] width 30 height 4
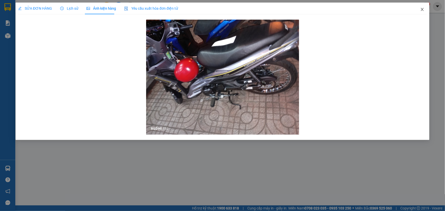
click at [426, 10] on span "Close" at bounding box center [422, 10] width 14 height 14
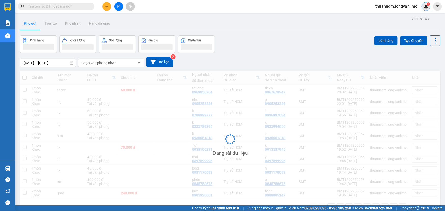
click at [426, 10] on div "3" at bounding box center [426, 6] width 9 height 9
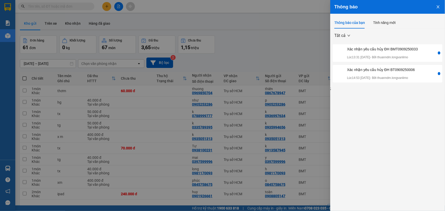
click at [437, 5] on icon "close" at bounding box center [438, 6] width 3 height 3
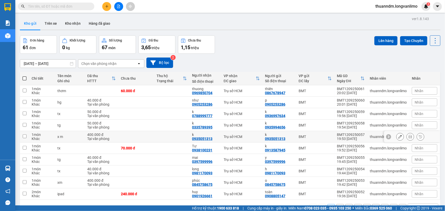
click at [409, 136] on button at bounding box center [410, 137] width 7 height 9
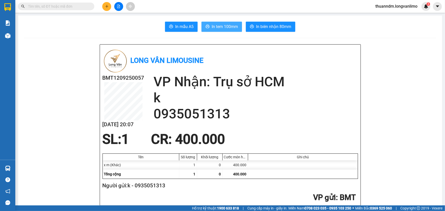
click at [216, 25] on span "In tem 100mm" at bounding box center [225, 26] width 26 height 6
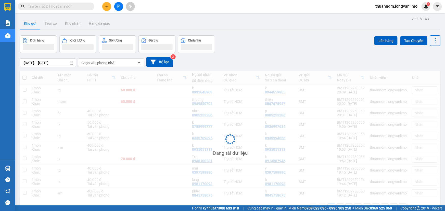
click at [67, 7] on input "text" at bounding box center [58, 7] width 60 height 6
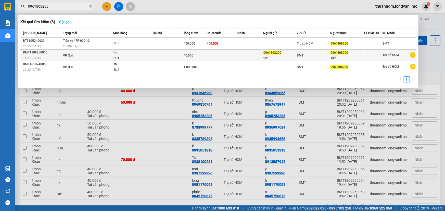
type input "0961808200"
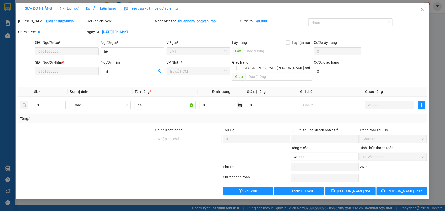
click at [102, 8] on span "Ảnh kiện hàng" at bounding box center [101, 8] width 30 height 4
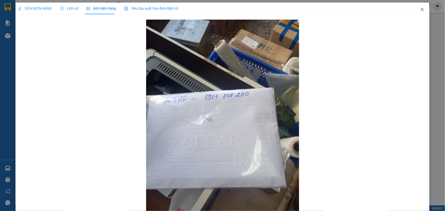
click at [424, 10] on span "Close" at bounding box center [422, 10] width 14 height 14
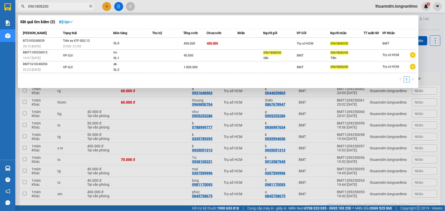
click at [64, 8] on input "0961808200" at bounding box center [58, 7] width 60 height 6
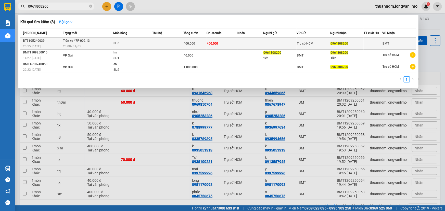
click at [281, 45] on td at bounding box center [279, 44] width 33 height 12
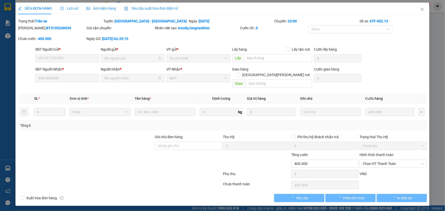
click at [104, 10] on div "Ảnh kiện hàng" at bounding box center [101, 9] width 30 height 6
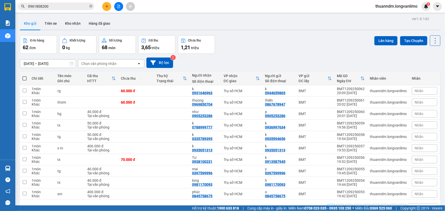
click at [69, 7] on input "0961808200" at bounding box center [58, 7] width 60 height 6
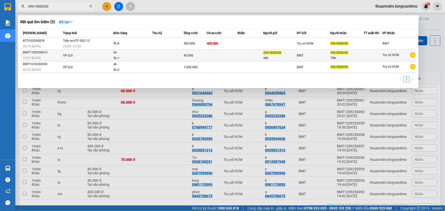
click at [250, 60] on td at bounding box center [251, 56] width 26 height 12
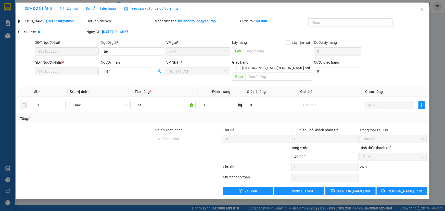
click at [94, 9] on span "Ảnh kiện hàng" at bounding box center [101, 8] width 30 height 4
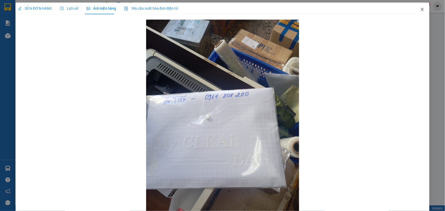
click at [420, 10] on icon "close" at bounding box center [422, 9] width 4 height 4
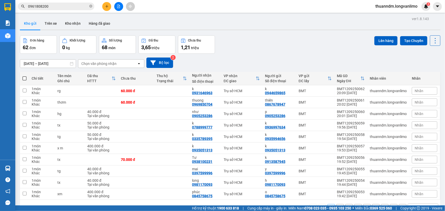
click at [71, 8] on input "0961808200" at bounding box center [58, 7] width 60 height 6
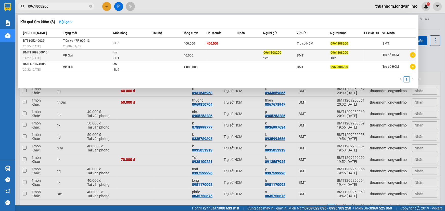
click at [265, 57] on div "tiến" at bounding box center [280, 58] width 33 height 5
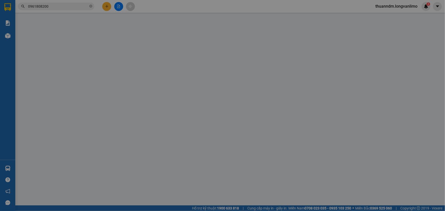
type input "0961808200"
type input "40.000"
type input "0"
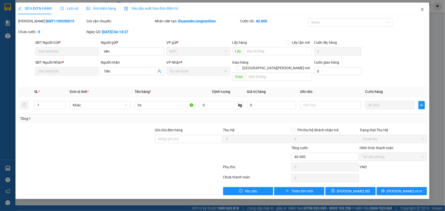
click at [421, 14] on span "Close" at bounding box center [422, 10] width 14 height 14
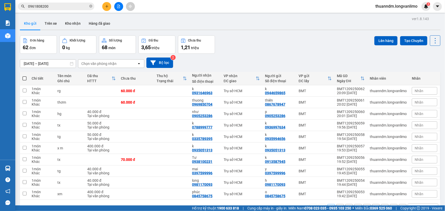
click at [61, 5] on input "0961808200" at bounding box center [58, 7] width 60 height 6
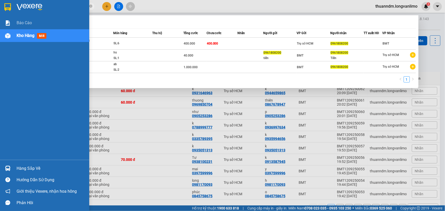
drag, startPoint x: 64, startPoint y: 7, endPoint x: 11, endPoint y: 11, distance: 53.8
click at [11, 11] on section "Kết quả tìm kiếm ( 3 ) Bộ lọc Mã ĐH Trạng thái Món hàng Thu hộ Tổng cước Chưa c…" at bounding box center [222, 105] width 445 height 211
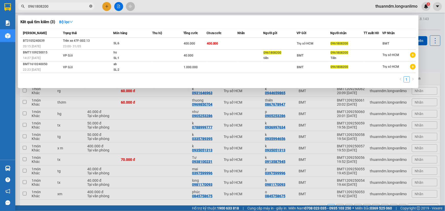
click at [90, 7] on icon "close-circle" at bounding box center [90, 6] width 3 height 3
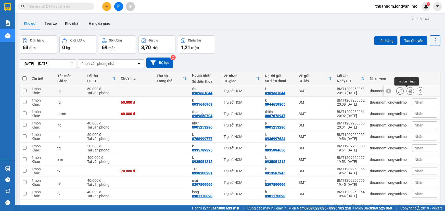
click at [409, 90] on icon at bounding box center [411, 91] width 4 height 4
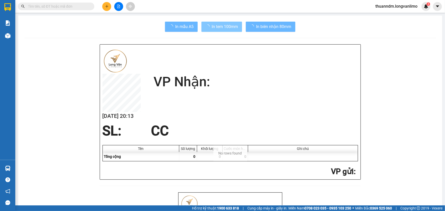
click at [226, 29] on span "In tem 100mm" at bounding box center [225, 26] width 26 height 6
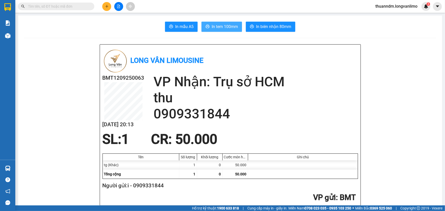
click at [222, 28] on span "In tem 100mm" at bounding box center [225, 26] width 26 height 6
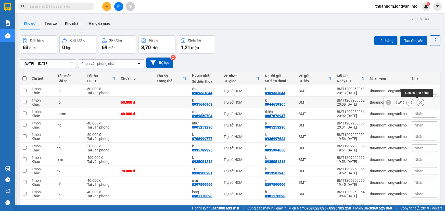
click at [417, 102] on button at bounding box center [420, 102] width 7 height 9
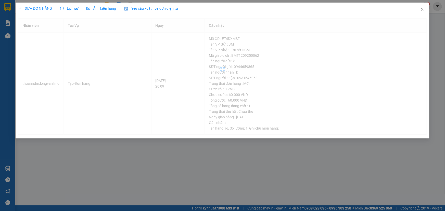
click at [99, 10] on span "Ảnh kiện hàng" at bounding box center [101, 8] width 30 height 4
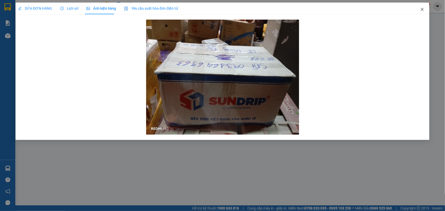
click at [422, 9] on icon "close" at bounding box center [422, 9] width 3 height 3
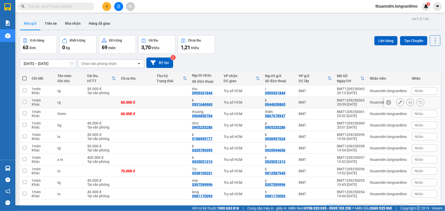
click at [160, 101] on td at bounding box center [171, 102] width 35 height 11
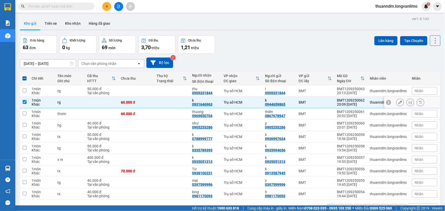
click at [231, 101] on div "Trụ sở HCM" at bounding box center [242, 103] width 36 height 4
checkbox input "false"
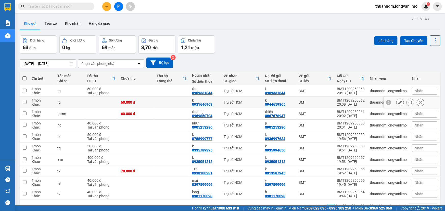
click at [409, 103] on icon at bounding box center [411, 103] width 4 height 4
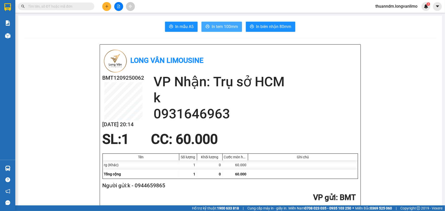
click at [224, 28] on span "In tem 100mm" at bounding box center [225, 26] width 26 height 6
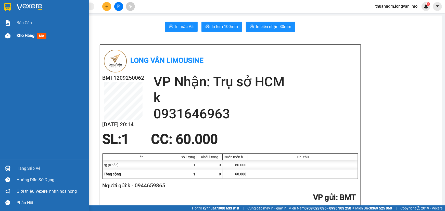
click at [10, 39] on div at bounding box center [7, 35] width 9 height 9
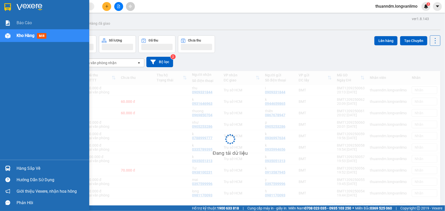
click at [27, 8] on img at bounding box center [30, 7] width 26 height 8
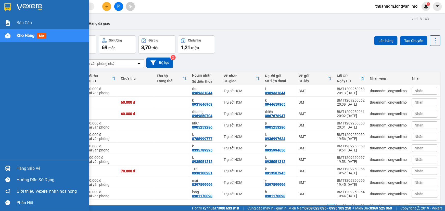
click at [31, 6] on img at bounding box center [30, 7] width 26 height 8
click at [36, 9] on img at bounding box center [30, 7] width 26 height 8
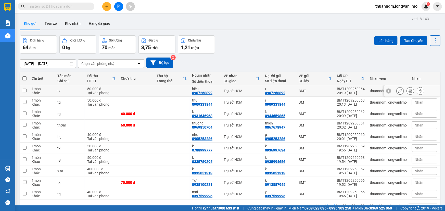
click at [27, 89] on td at bounding box center [24, 90] width 9 height 11
checkbox input "true"
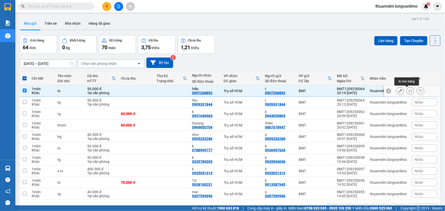
click at [409, 91] on icon at bounding box center [411, 91] width 4 height 4
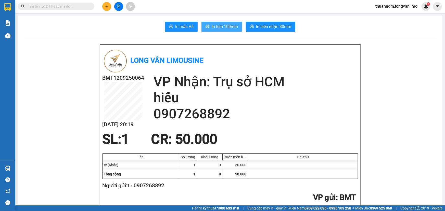
click at [217, 26] on span "In tem 100mm" at bounding box center [225, 26] width 26 height 6
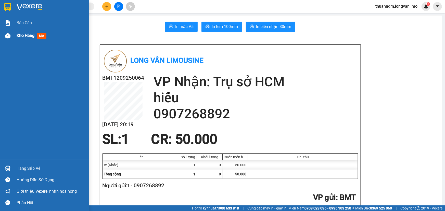
click at [23, 37] on span "Kho hàng" at bounding box center [26, 35] width 18 height 5
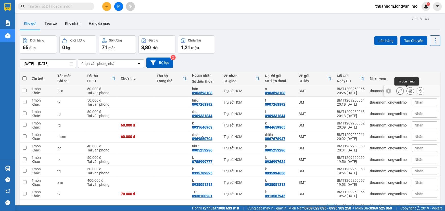
click at [407, 90] on button at bounding box center [410, 91] width 7 height 9
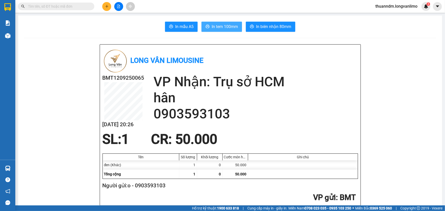
click at [217, 27] on span "In tem 100mm" at bounding box center [225, 26] width 26 height 6
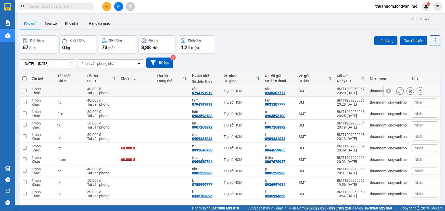
click at [409, 91] on icon at bounding box center [411, 91] width 4 height 4
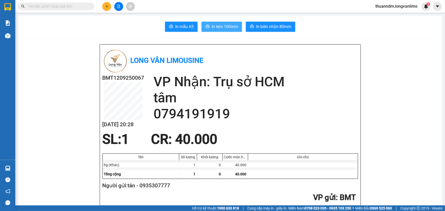
click at [210, 28] on button "In tem 100mm" at bounding box center [222, 27] width 41 height 10
click at [91, 3] on span at bounding box center [56, 7] width 77 height 8
click at [90, 7] on span at bounding box center [90, 7] width 3 height 6
click at [84, 5] on input "text" at bounding box center [58, 7] width 60 height 6
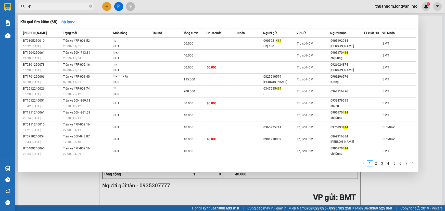
type input "4"
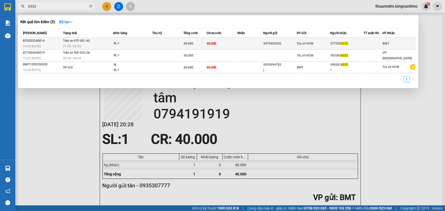
type input "6532"
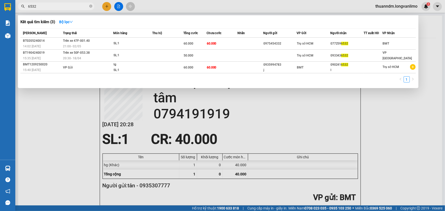
click at [227, 43] on td "60.000" at bounding box center [222, 44] width 31 height 12
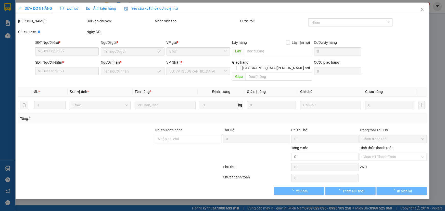
type input "0975454332"
type input "0772596532"
type input "60.000"
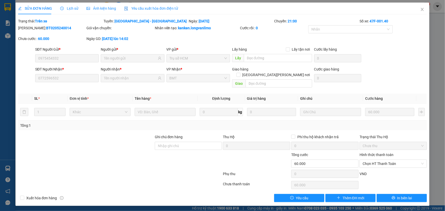
click at [105, 10] on span "Ảnh kiện hàng" at bounding box center [101, 8] width 30 height 4
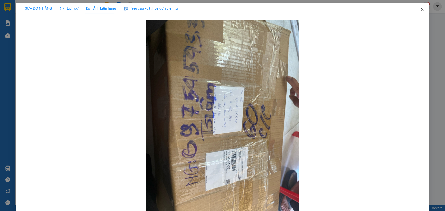
click at [420, 9] on icon "close" at bounding box center [422, 9] width 4 height 4
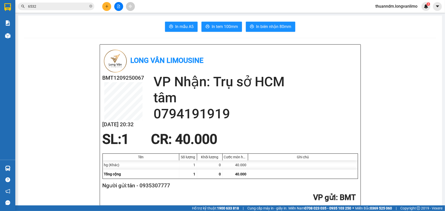
click at [42, 8] on input "6532" at bounding box center [58, 7] width 60 height 6
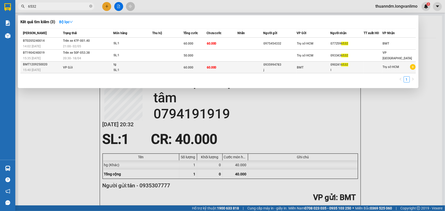
click at [336, 69] on div "l" at bounding box center [347, 70] width 33 height 5
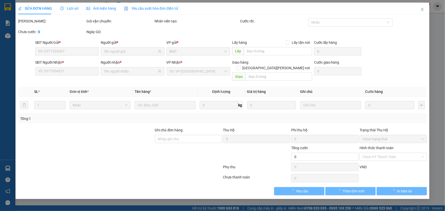
type input "0935994783"
type input "0902416532"
type input "60.000"
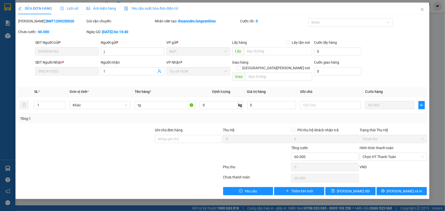
click at [102, 10] on span "Ảnh kiện hàng" at bounding box center [101, 8] width 30 height 4
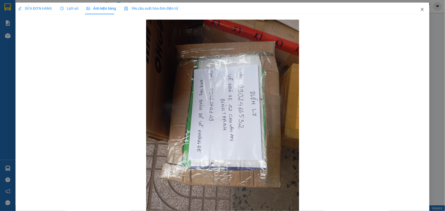
click at [420, 7] on span "Close" at bounding box center [422, 10] width 14 height 14
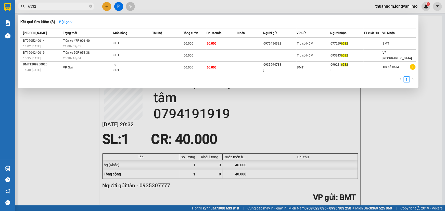
click at [63, 9] on input "6532" at bounding box center [58, 7] width 60 height 6
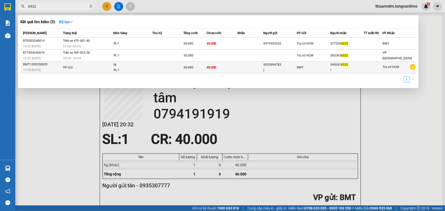
click at [154, 64] on td at bounding box center [167, 68] width 31 height 12
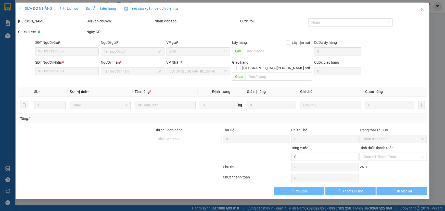
type input "0935994783"
type input "0902416532"
type input "60.000"
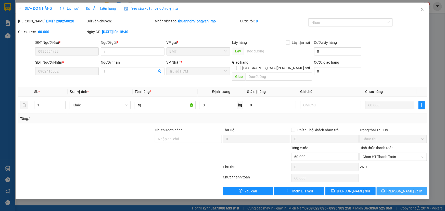
click at [385, 190] on icon "printer" at bounding box center [383, 192] width 4 height 4
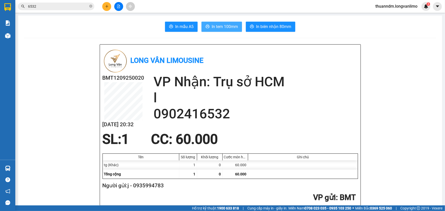
click at [212, 24] on span "In tem 100mm" at bounding box center [225, 26] width 26 height 6
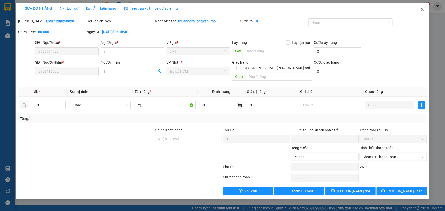
click at [421, 10] on icon "close" at bounding box center [422, 9] width 4 height 4
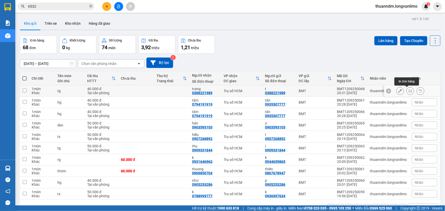
click at [407, 90] on button at bounding box center [410, 91] width 7 height 9
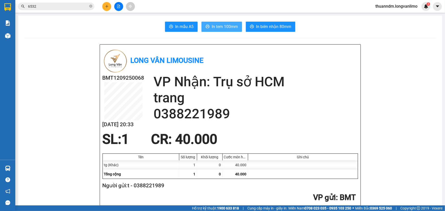
click at [222, 31] on button "In tem 100mm" at bounding box center [222, 27] width 41 height 10
click at [89, 7] on icon "close-circle" at bounding box center [90, 6] width 3 height 3
click at [84, 8] on input "text" at bounding box center [58, 7] width 60 height 6
type input "0"
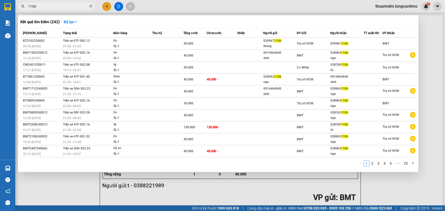
type input "1106"
click at [234, 9] on div at bounding box center [222, 105] width 445 height 211
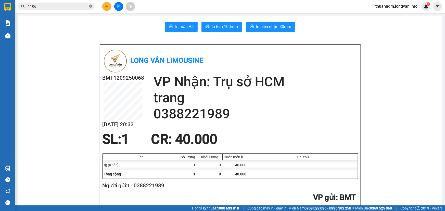
click at [90, 7] on icon "close-circle" at bounding box center [90, 6] width 3 height 3
click at [63, 4] on input "text" at bounding box center [58, 7] width 60 height 6
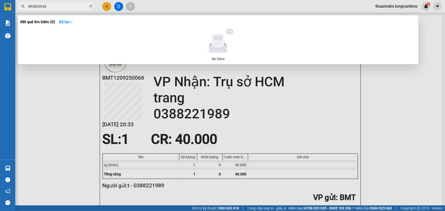
type input "0938026366"
click at [92, 5] on icon "close-circle" at bounding box center [90, 6] width 3 height 3
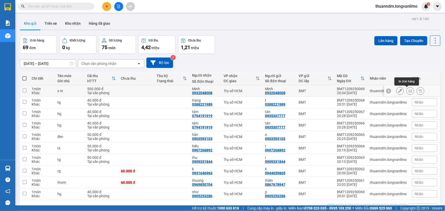
click at [409, 89] on icon at bounding box center [411, 91] width 4 height 4
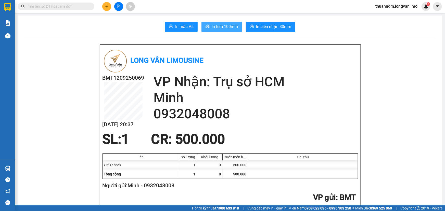
click at [221, 29] on span "In tem 100mm" at bounding box center [225, 26] width 26 height 6
click at [86, 6] on input "text" at bounding box center [58, 7] width 60 height 6
click at [86, 5] on input "text" at bounding box center [58, 7] width 60 height 6
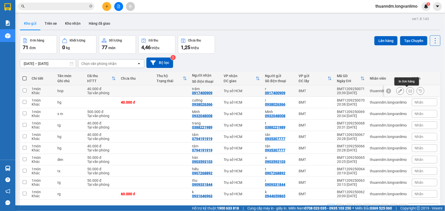
click at [410, 92] on button at bounding box center [410, 91] width 7 height 9
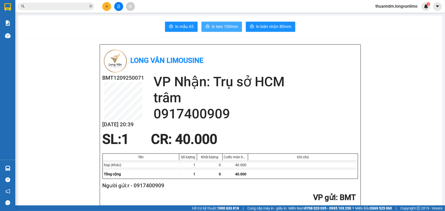
click at [212, 27] on span "In tem 100mm" at bounding box center [225, 26] width 26 height 6
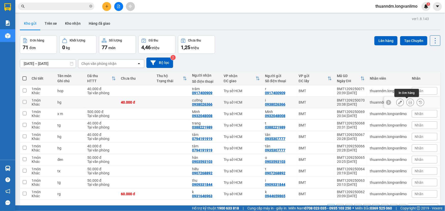
click at [407, 102] on button at bounding box center [410, 102] width 7 height 9
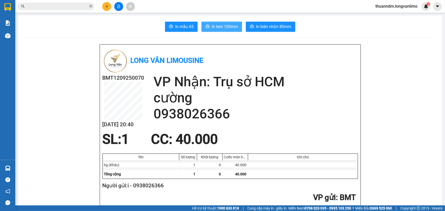
click at [211, 23] on button "In tem 100mm" at bounding box center [222, 27] width 41 height 10
click at [213, 26] on span "In tem 100mm" at bounding box center [225, 26] width 26 height 6
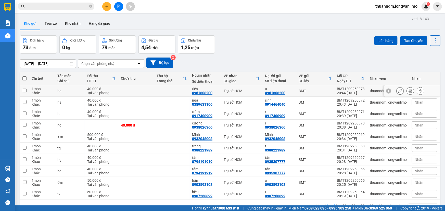
click at [407, 92] on button at bounding box center [410, 91] width 7 height 9
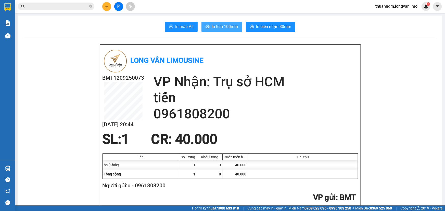
click at [212, 28] on span "In tem 100mm" at bounding box center [225, 26] width 26 height 6
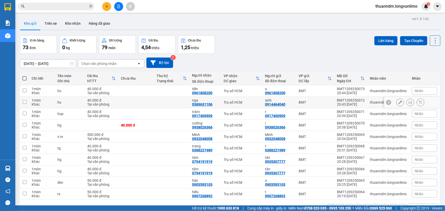
click at [409, 103] on icon at bounding box center [411, 103] width 4 height 4
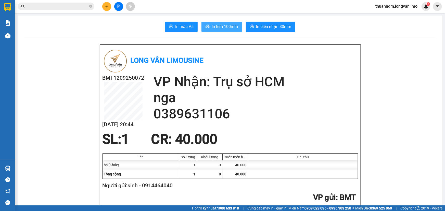
click at [214, 24] on span "In tem 100mm" at bounding box center [225, 26] width 26 height 6
drag, startPoint x: 211, startPoint y: 88, endPoint x: 215, endPoint y: 90, distance: 4.9
click at [216, 91] on div "[PERSON_NAME]: Trụ sở HCM nga 0389631106" at bounding box center [256, 98] width 205 height 48
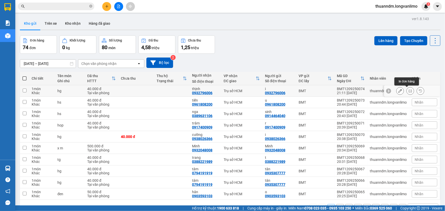
click at [407, 89] on button at bounding box center [410, 91] width 7 height 9
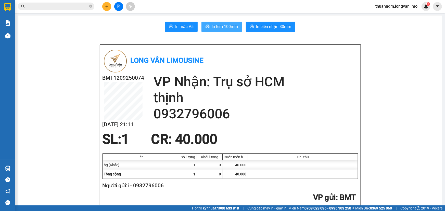
click at [215, 28] on span "In tem 100mm" at bounding box center [225, 26] width 26 height 6
click at [61, 8] on input "text" at bounding box center [58, 7] width 60 height 6
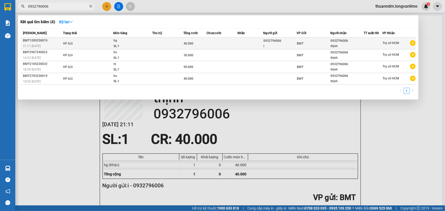
type input "0932796006"
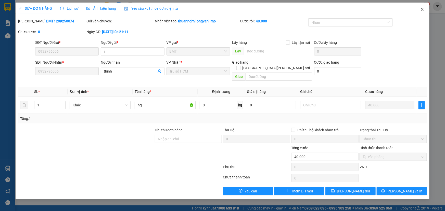
click at [424, 11] on icon "close" at bounding box center [422, 9] width 4 height 4
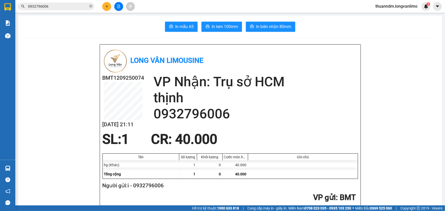
click at [77, 7] on input "0932796006" at bounding box center [58, 7] width 60 height 6
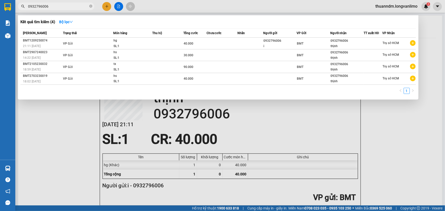
click at [89, 5] on span "0932796006" at bounding box center [56, 7] width 77 height 8
click at [91, 5] on icon "close-circle" at bounding box center [90, 6] width 3 height 3
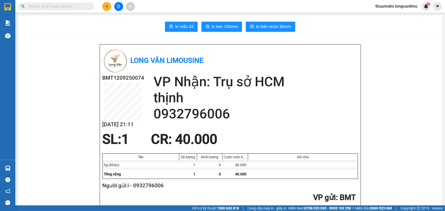
click at [83, 5] on input "text" at bounding box center [58, 7] width 60 height 6
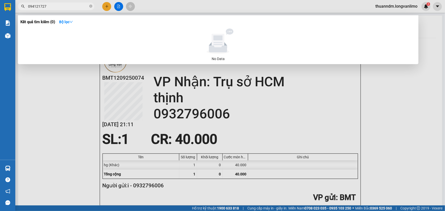
type input "0941217274"
drag, startPoint x: 92, startPoint y: 7, endPoint x: 65, endPoint y: 4, distance: 26.7
click at [65, 4] on span "0941217274" at bounding box center [56, 7] width 77 height 8
click at [60, 6] on input "0941217274" at bounding box center [58, 7] width 60 height 6
click at [79, 6] on input "0941217274" at bounding box center [58, 7] width 60 height 6
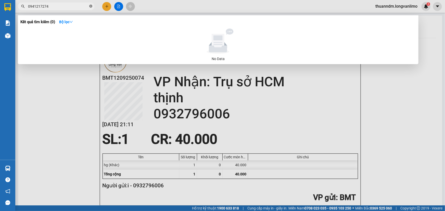
click at [89, 7] on icon "close-circle" at bounding box center [90, 6] width 3 height 3
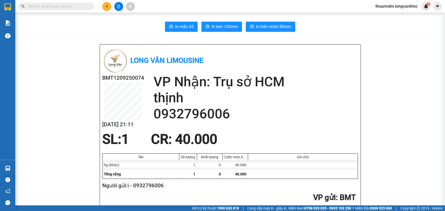
click at [72, 6] on input "text" at bounding box center [58, 7] width 60 height 6
click at [90, 5] on span at bounding box center [90, 7] width 3 height 6
click at [77, 3] on span at bounding box center [56, 7] width 77 height 8
click at [75, 4] on input "text" at bounding box center [58, 7] width 60 height 6
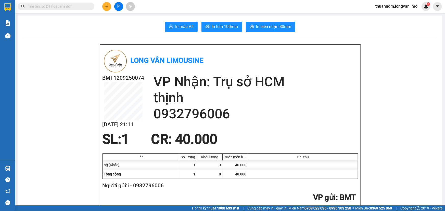
click at [75, 4] on input "text" at bounding box center [58, 7] width 60 height 6
click at [74, 9] on input "text" at bounding box center [58, 7] width 60 height 6
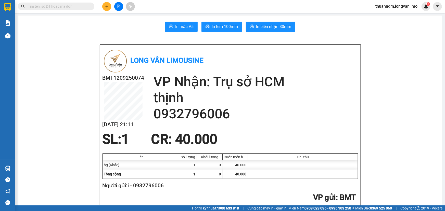
click at [74, 9] on input "text" at bounding box center [58, 7] width 60 height 6
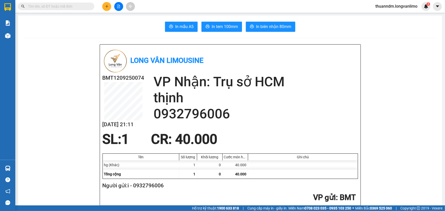
click at [75, 9] on span at bounding box center [56, 7] width 77 height 8
click at [77, 8] on input "text" at bounding box center [58, 7] width 60 height 6
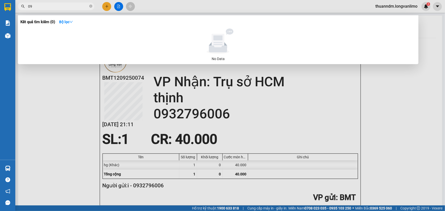
type input "0"
type input "\"
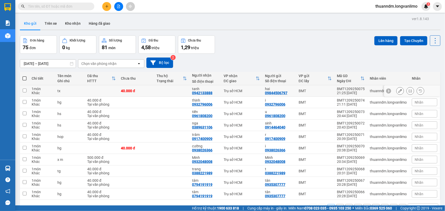
click at [409, 91] on icon at bounding box center [411, 91] width 4 height 4
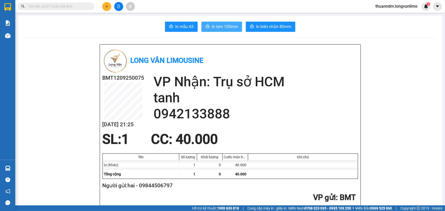
click at [230, 28] on span "In tem 100mm" at bounding box center [225, 26] width 26 height 6
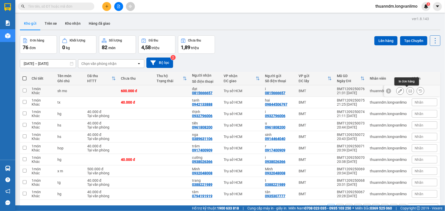
click at [409, 92] on icon at bounding box center [411, 91] width 4 height 4
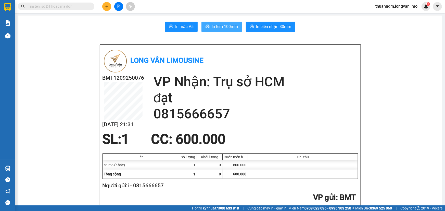
click at [214, 29] on span "In tem 100mm" at bounding box center [225, 26] width 26 height 6
click at [123, 82] on h2 "BMT1209250076" at bounding box center [124, 78] width 42 height 8
click at [38, 5] on input "text" at bounding box center [58, 7] width 60 height 6
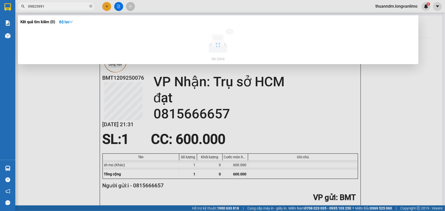
type input "0982599"
click at [92, 6] on icon "close-circle" at bounding box center [90, 6] width 3 height 3
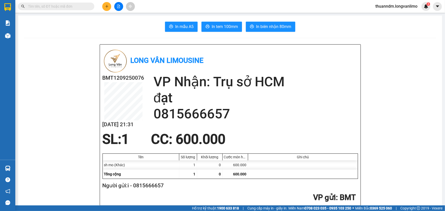
click at [78, 6] on input "text" at bounding box center [58, 7] width 60 height 6
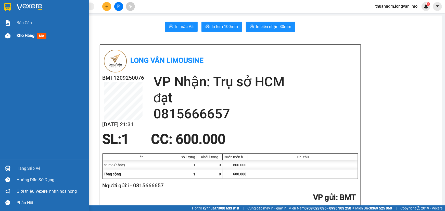
click at [18, 32] on div "Kho hàng mới" at bounding box center [51, 35] width 69 height 13
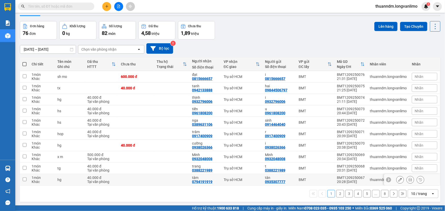
scroll to position [23, 0]
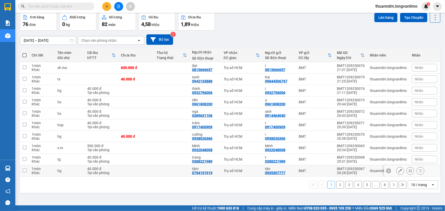
click at [187, 171] on td at bounding box center [171, 171] width 35 height 11
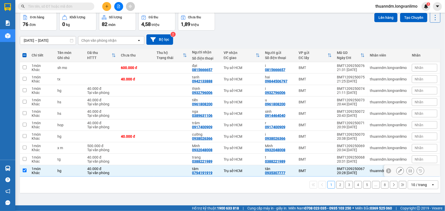
click at [24, 171] on input "checkbox" at bounding box center [25, 171] width 4 height 4
checkbox input "false"
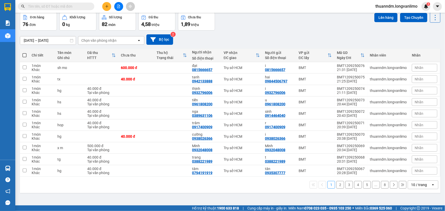
click at [336, 184] on button "2" at bounding box center [340, 185] width 8 height 8
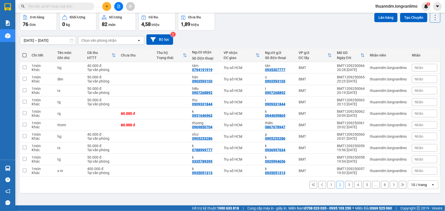
click at [329, 185] on button "1" at bounding box center [332, 185] width 8 height 8
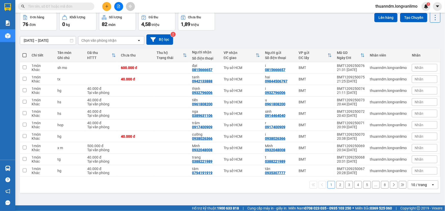
click at [337, 185] on button "2" at bounding box center [340, 185] width 8 height 8
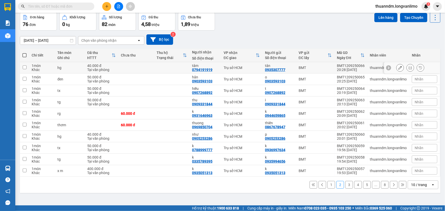
click at [327, 67] on div "BMT" at bounding box center [315, 68] width 33 height 4
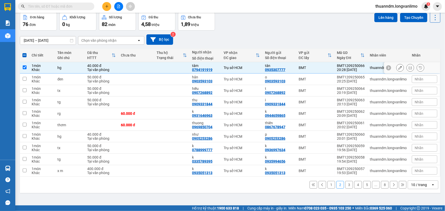
click at [27, 68] on td at bounding box center [24, 67] width 9 height 11
checkbox input "false"
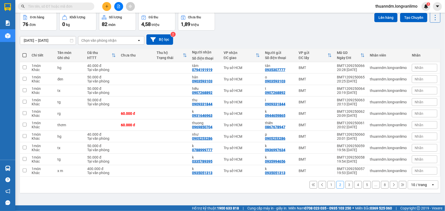
click at [347, 184] on button "3" at bounding box center [349, 185] width 8 height 8
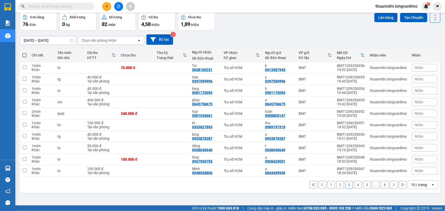
click at [354, 186] on button "4" at bounding box center [358, 185] width 8 height 8
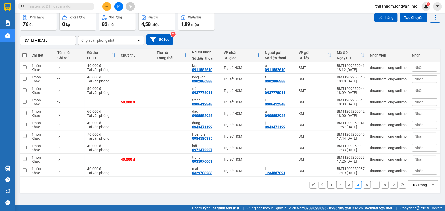
click at [363, 183] on button "5" at bounding box center [367, 185] width 8 height 8
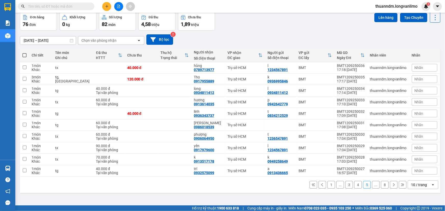
click at [372, 186] on button "..." at bounding box center [376, 185] width 8 height 8
click at [392, 184] on icon at bounding box center [394, 185] width 4 height 4
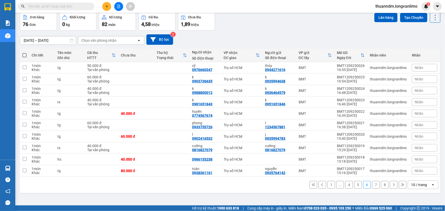
click at [372, 186] on button "7" at bounding box center [376, 185] width 8 height 8
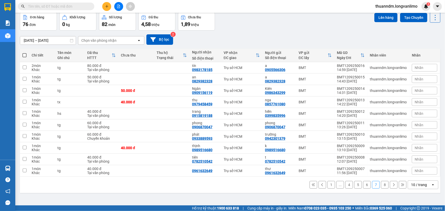
click at [381, 183] on button "8" at bounding box center [385, 185] width 8 height 8
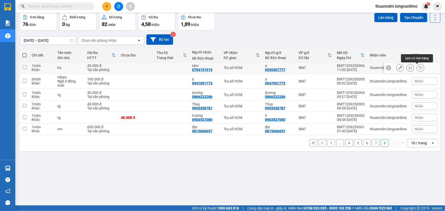
click at [419, 69] on icon at bounding box center [421, 68] width 4 height 4
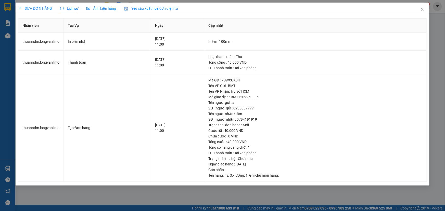
click at [92, 10] on span "Ảnh kiện hàng" at bounding box center [101, 8] width 30 height 4
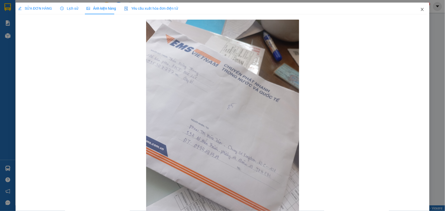
click at [422, 9] on span "Close" at bounding box center [422, 10] width 14 height 14
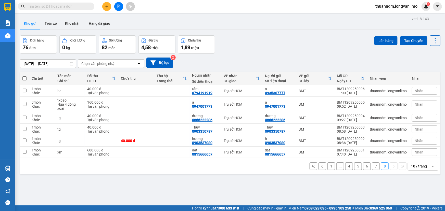
click at [329, 167] on button "1" at bounding box center [332, 167] width 8 height 8
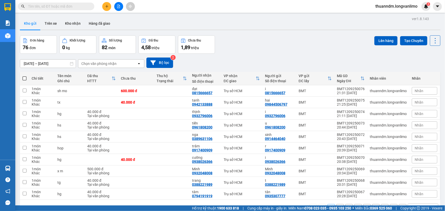
scroll to position [23, 0]
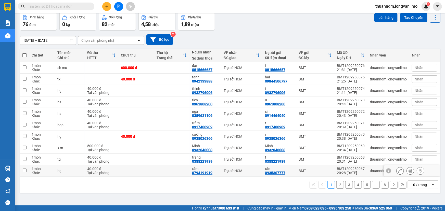
click at [420, 170] on button at bounding box center [420, 171] width 7 height 9
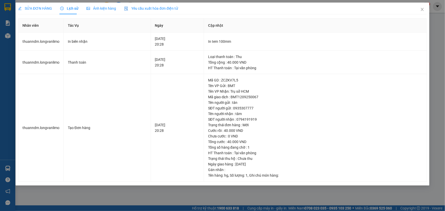
click at [163, 10] on div "Yêu cầu xuất hóa đơn điện tử" at bounding box center [151, 9] width 54 height 6
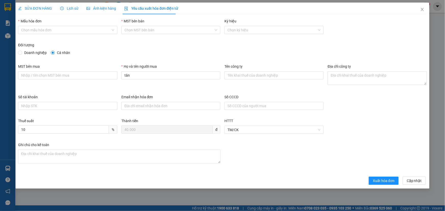
click at [100, 8] on span "Ảnh kiện hàng" at bounding box center [101, 8] width 30 height 4
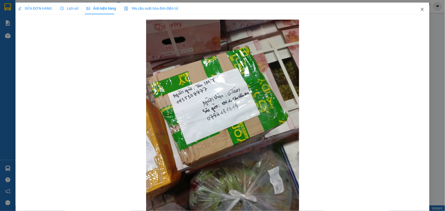
click at [420, 10] on icon "close" at bounding box center [422, 9] width 4 height 4
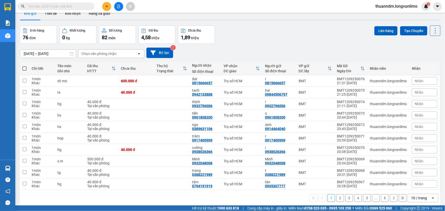
scroll to position [23, 0]
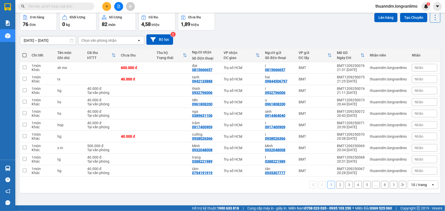
click at [338, 184] on button "2" at bounding box center [340, 185] width 8 height 8
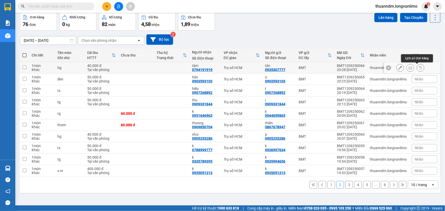
click at [419, 67] on icon at bounding box center [421, 68] width 4 height 4
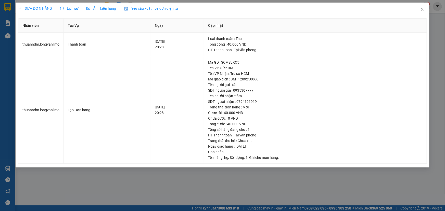
click at [105, 11] on div "Ảnh kiện hàng" at bounding box center [101, 9] width 30 height 6
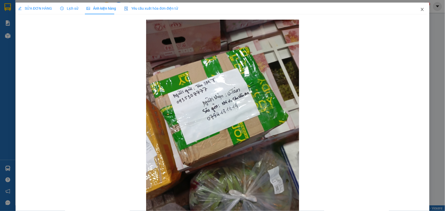
click at [420, 11] on icon "close" at bounding box center [422, 9] width 4 height 4
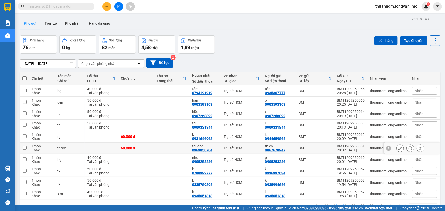
scroll to position [23, 0]
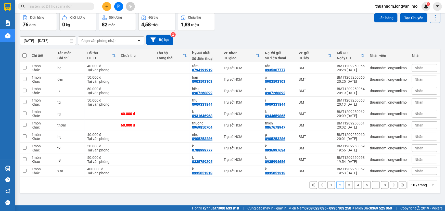
click at [384, 184] on button "8" at bounding box center [385, 186] width 8 height 8
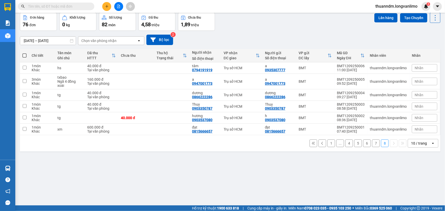
click at [372, 143] on button "7" at bounding box center [376, 144] width 8 height 8
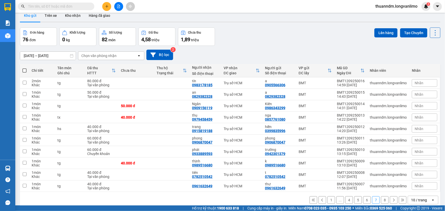
scroll to position [0, 0]
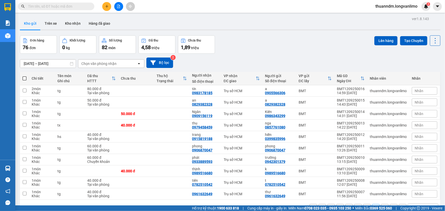
click at [106, 66] on div "Chọn văn phòng nhận" at bounding box center [98, 63] width 35 height 5
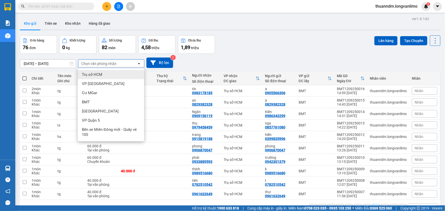
click at [242, 52] on div "Đơn hàng 76 đơn Khối lượng 0 kg Số lượng 82 món Đã thu 4,58 triệu Chưa thu 1,89…" at bounding box center [230, 44] width 421 height 18
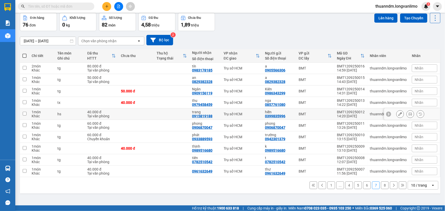
scroll to position [23, 0]
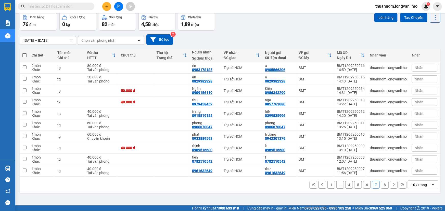
click at [383, 186] on button "8" at bounding box center [385, 185] width 8 height 8
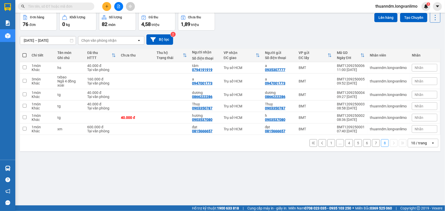
click at [365, 143] on button "6" at bounding box center [367, 144] width 8 height 8
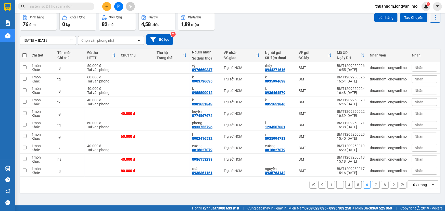
click at [354, 184] on button "5" at bounding box center [358, 185] width 8 height 8
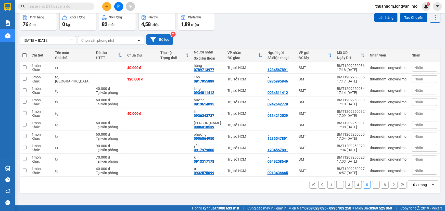
click at [160, 40] on button "Bộ lọc" at bounding box center [159, 39] width 27 height 10
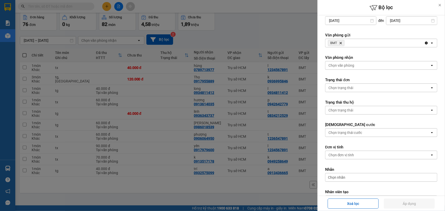
scroll to position [0, 0]
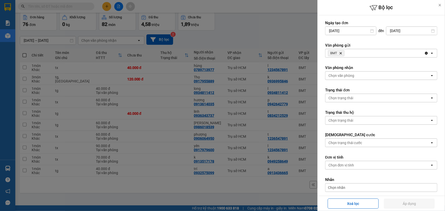
click at [276, 27] on div at bounding box center [222, 105] width 445 height 211
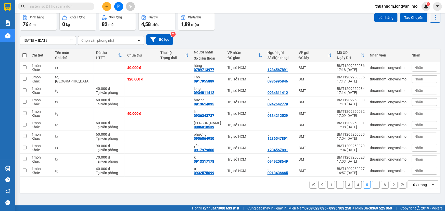
click at [355, 185] on button "4" at bounding box center [358, 185] width 8 height 8
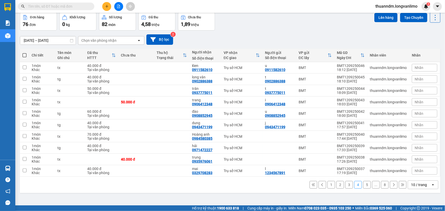
click at [345, 186] on button "3" at bounding box center [349, 185] width 8 height 8
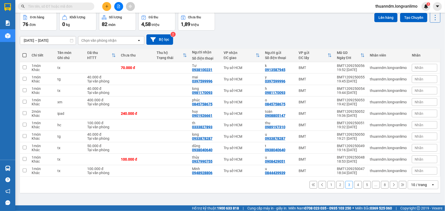
click at [339, 186] on button "2" at bounding box center [340, 185] width 8 height 8
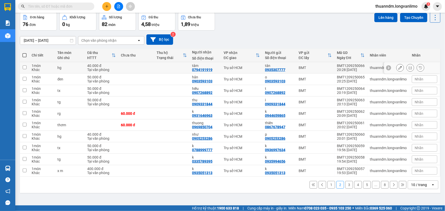
click at [176, 64] on td at bounding box center [171, 67] width 35 height 11
checkbox input "true"
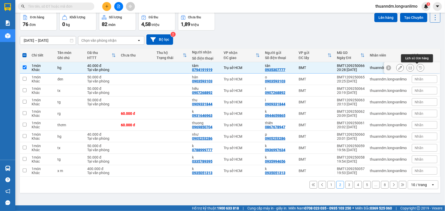
click at [419, 67] on icon at bounding box center [421, 68] width 4 height 4
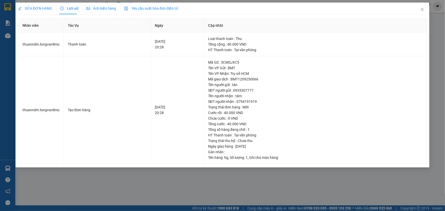
click at [111, 11] on div "Ảnh kiện hàng" at bounding box center [101, 9] width 30 height 12
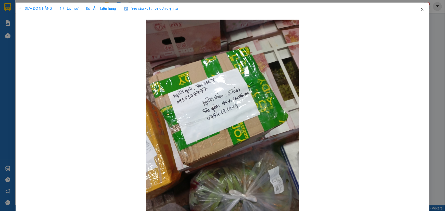
click at [420, 9] on icon "close" at bounding box center [422, 9] width 4 height 4
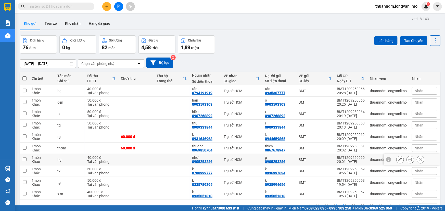
scroll to position [23, 0]
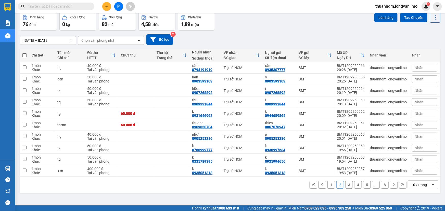
click at [330, 184] on button "1" at bounding box center [332, 185] width 8 height 8
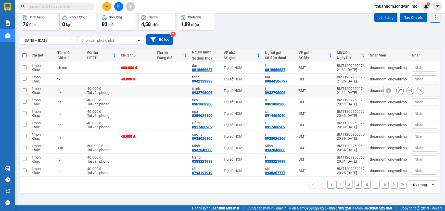
scroll to position [0, 0]
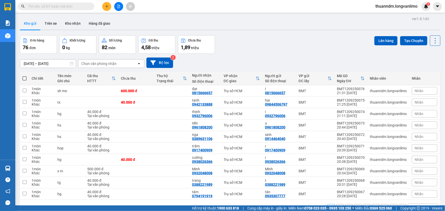
click at [116, 64] on div "Chọn văn phòng nhận" at bounding box center [107, 64] width 59 height 8
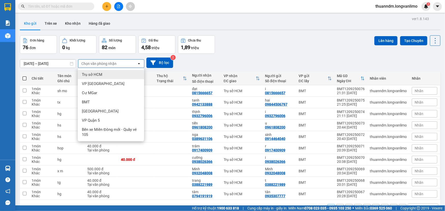
click at [234, 44] on div "Đơn hàng 76 đơn Khối lượng 0 kg Số lượng 82 món Đã thu 4,58 triệu Chưa thu 1,89…" at bounding box center [230, 44] width 421 height 18
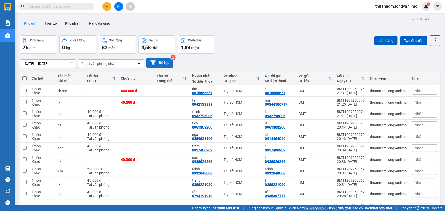
click at [160, 61] on button "Bộ lọc" at bounding box center [159, 63] width 27 height 10
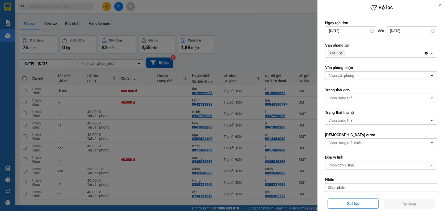
click at [365, 97] on div "Chọn trạng thái" at bounding box center [378, 98] width 105 height 8
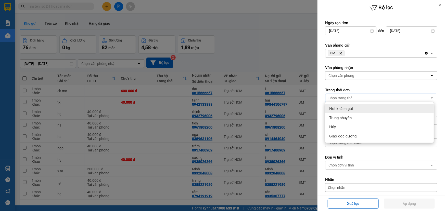
click at [366, 88] on label "Trạng thái đơn" at bounding box center [381, 90] width 112 height 5
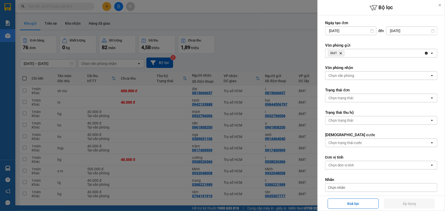
scroll to position [23, 0]
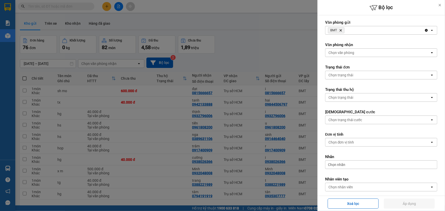
click at [345, 118] on div "Chọn trạng thái cước" at bounding box center [346, 120] width 34 height 5
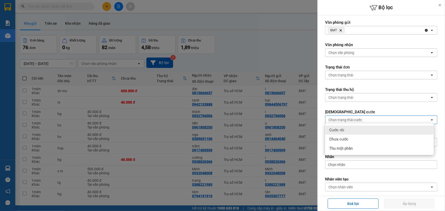
click at [362, 82] on form "Ngày tạo đơn 12/09/2025 Press the down arrow key to interact with the calendar …" at bounding box center [381, 105] width 112 height 217
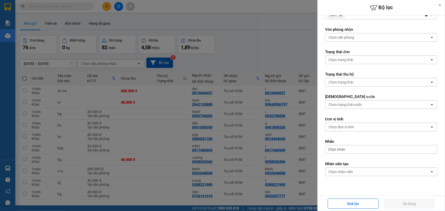
scroll to position [46, 0]
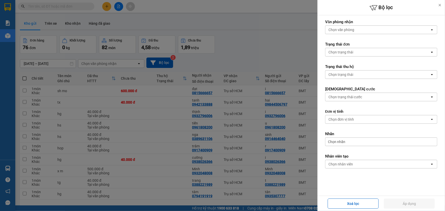
click at [265, 59] on div at bounding box center [222, 105] width 445 height 211
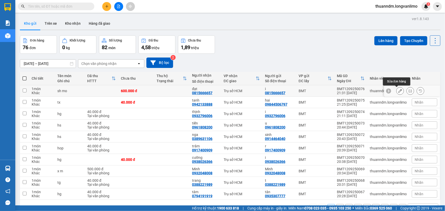
click at [398, 93] on icon at bounding box center [400, 91] width 4 height 4
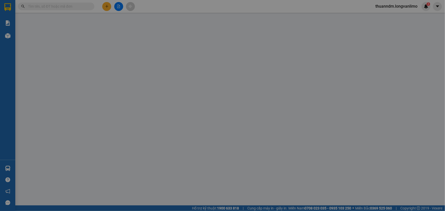
type input "0815666657"
type input "600.000"
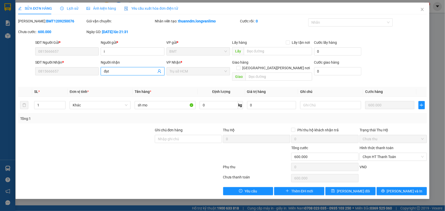
click at [130, 72] on input "đạt" at bounding box center [130, 72] width 52 height 6
click at [260, 188] on button "Yêu cầu" at bounding box center [248, 192] width 50 height 8
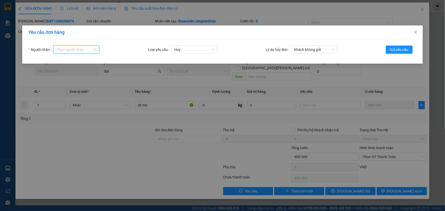
click at [89, 50] on input "Người nhận" at bounding box center [74, 50] width 36 height 8
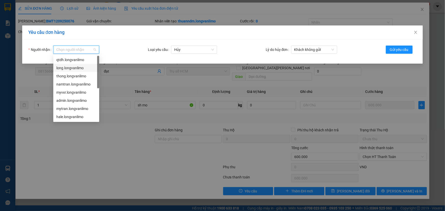
type input "h"
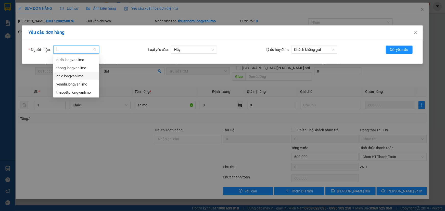
click at [76, 75] on div "hale.longvanlimo" at bounding box center [76, 76] width 40 height 6
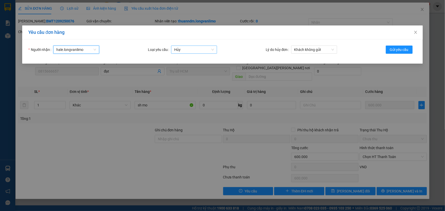
click at [189, 46] on span "Hủy" at bounding box center [194, 50] width 40 height 8
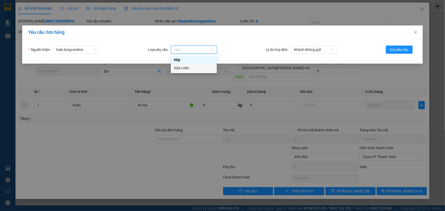
click at [189, 67] on div "Sửa cước" at bounding box center [194, 68] width 40 height 6
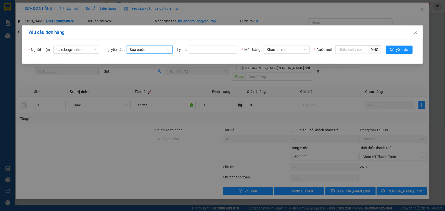
click at [167, 50] on span "Sửa cước" at bounding box center [150, 50] width 40 height 8
click at [416, 30] on icon "close" at bounding box center [416, 32] width 4 height 4
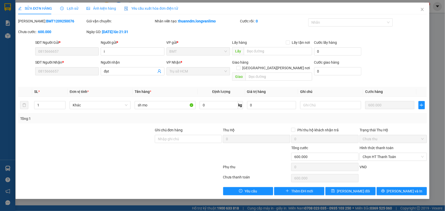
click at [109, 9] on span "Ảnh kiện hàng" at bounding box center [101, 8] width 30 height 4
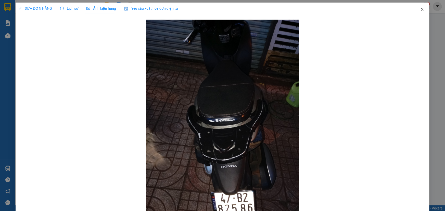
click at [420, 9] on icon "close" at bounding box center [422, 9] width 4 height 4
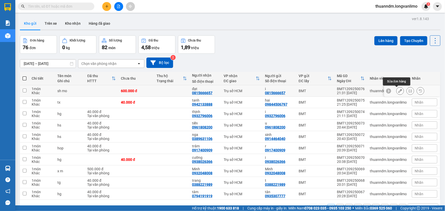
click at [398, 92] on icon at bounding box center [400, 91] width 4 height 4
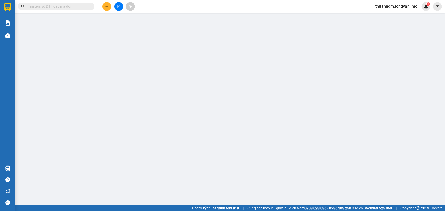
type input "0815666657"
type input "600.000"
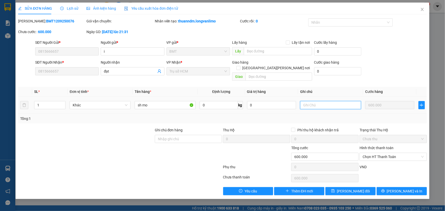
click at [328, 102] on input "text" at bounding box center [330, 105] width 61 height 8
click at [399, 153] on span "Chọn HT Thanh Toán" at bounding box center [393, 157] width 61 height 8
type input "0942044546"
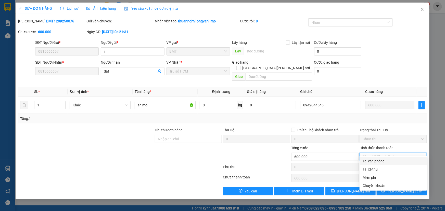
click at [402, 48] on div "SĐT Người Gửi * 0815666657 Người gửi * i VP gửi * BMT Lấy hàng Lấy tận nơi Lấy …" at bounding box center [231, 49] width 394 height 18
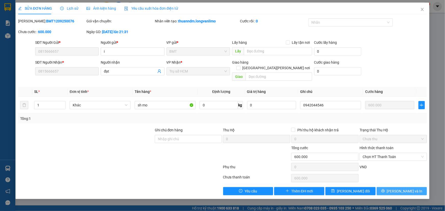
click at [409, 189] on span "Lưu và In" at bounding box center [405, 192] width 36 height 6
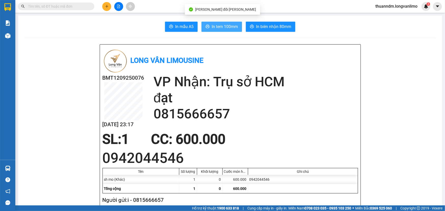
click at [221, 30] on button "In tem 100mm" at bounding box center [222, 27] width 41 height 10
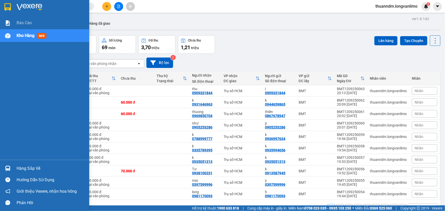
click at [9, 4] on img at bounding box center [7, 7] width 7 height 8
